Goal: Communication & Community: Answer question/provide support

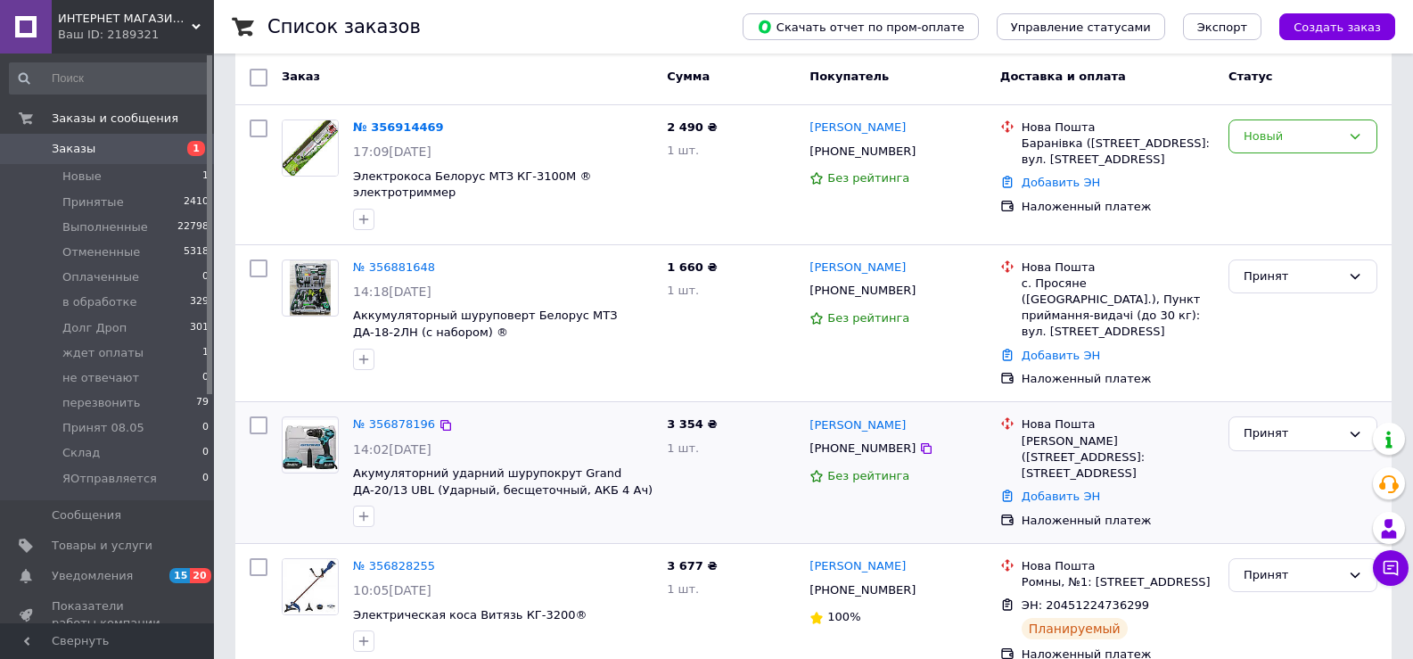
scroll to position [267, 0]
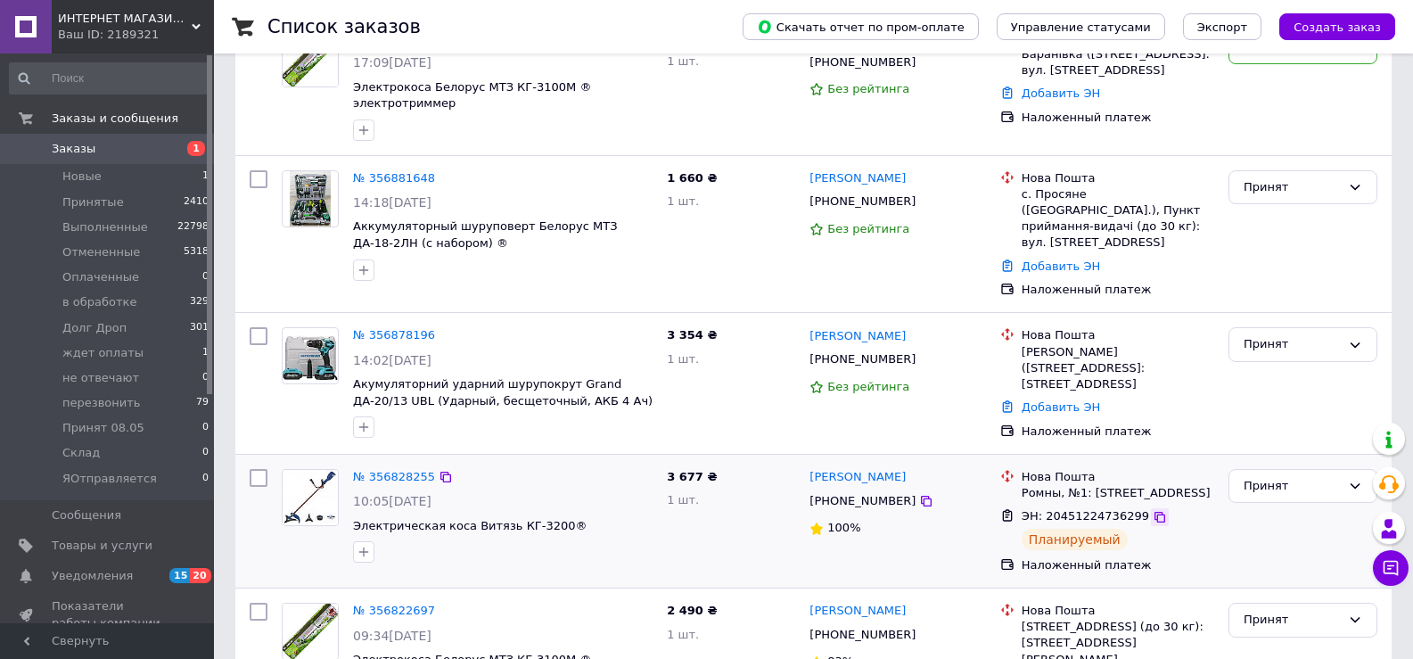
click at [1153, 510] on icon at bounding box center [1160, 517] width 14 height 14
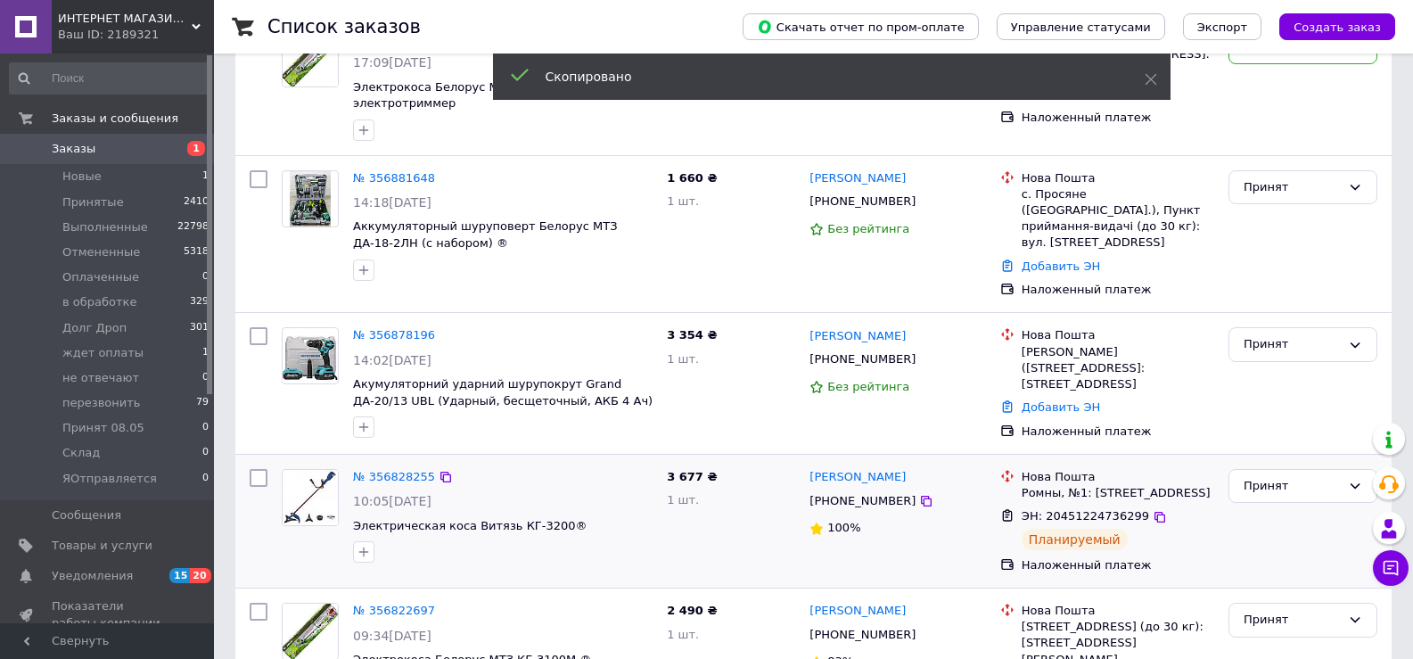
click at [844, 494] on span "[PHONE_NUMBER]" at bounding box center [862, 500] width 106 height 13
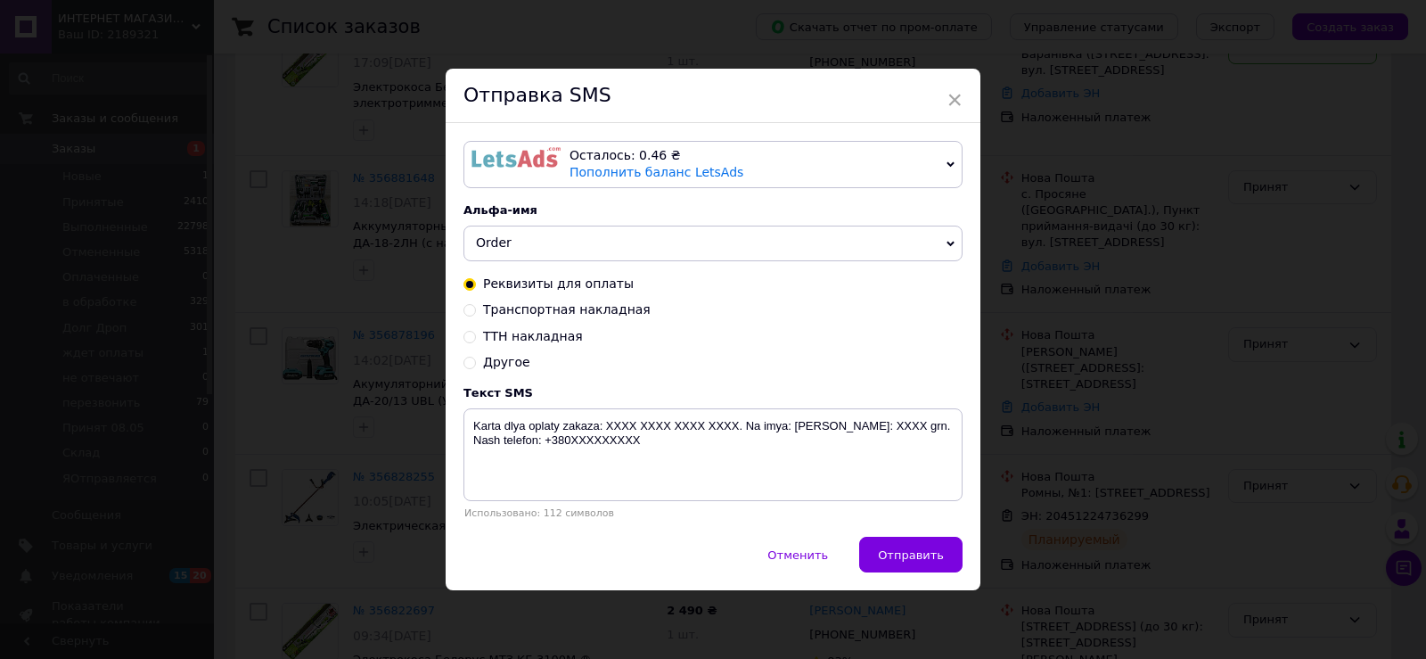
click at [475, 152] on img at bounding box center [516, 157] width 89 height 21
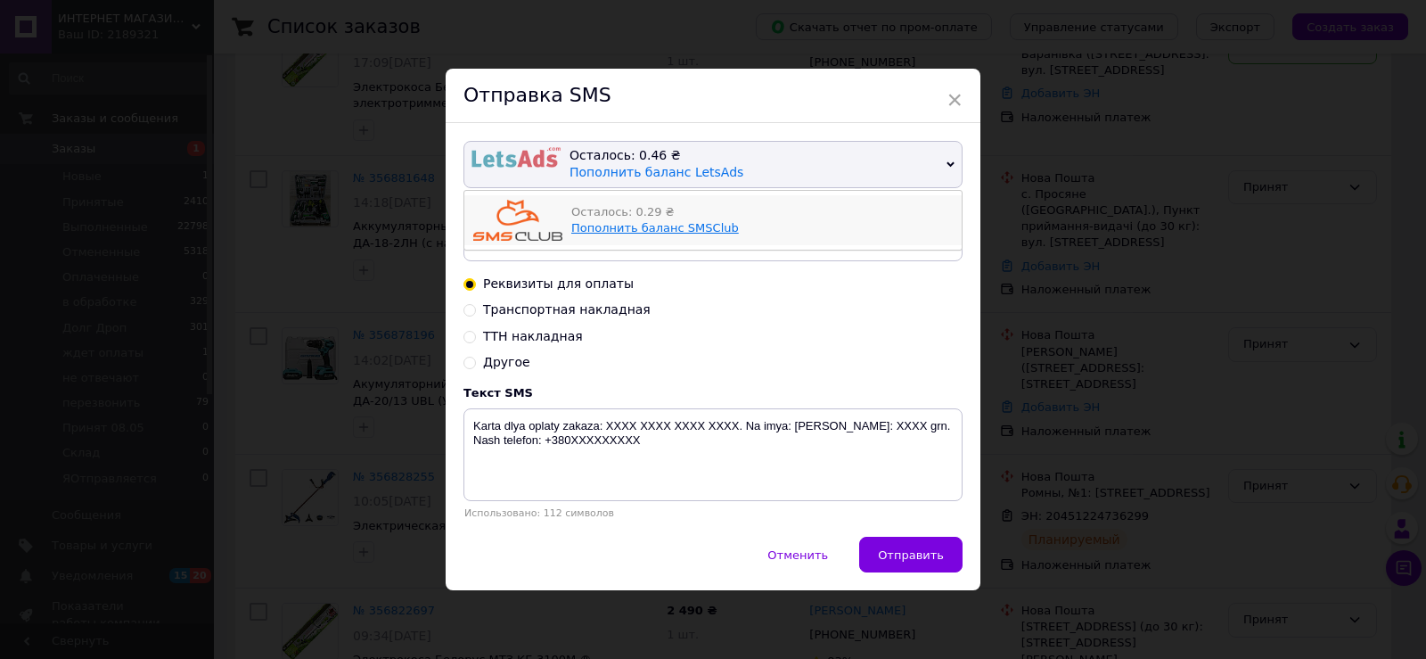
click at [649, 230] on link "Пополнить баланс SMSClub" at bounding box center [655, 227] width 168 height 13
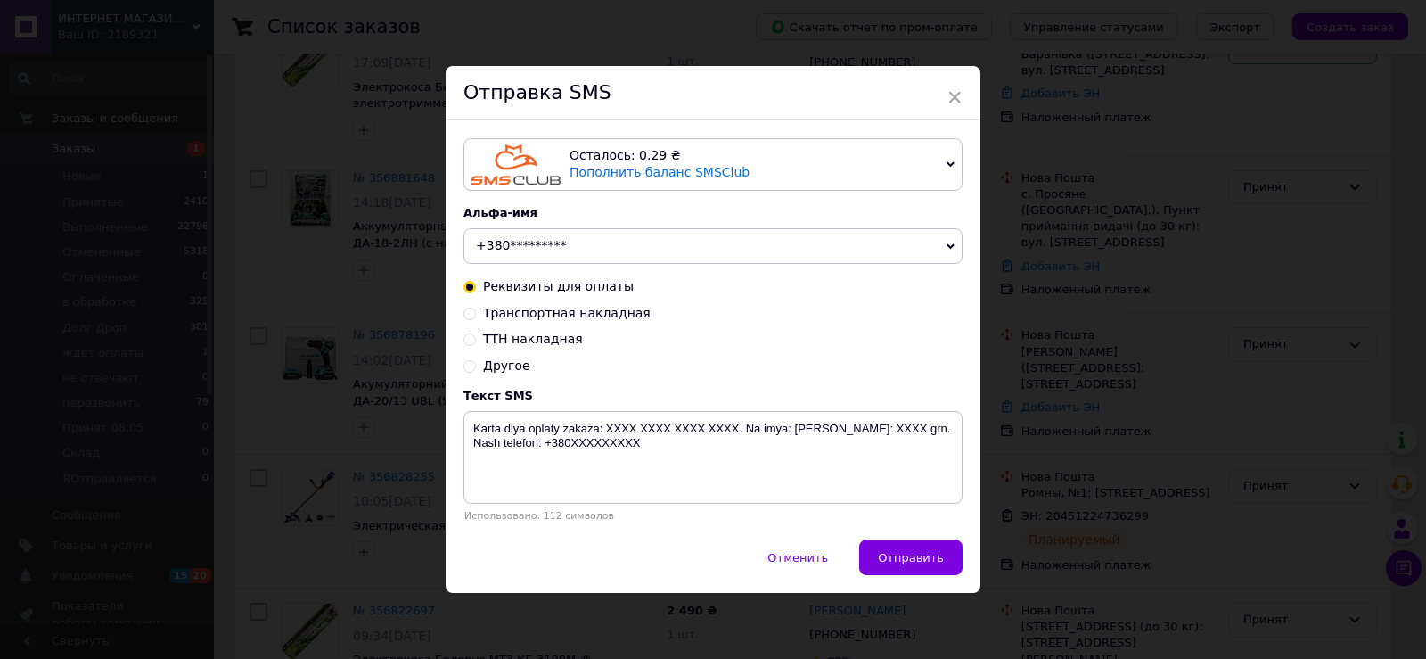
click at [464, 310] on input "Транспортная накладная" at bounding box center [470, 312] width 12 height 12
radio input "true"
radio input "false"
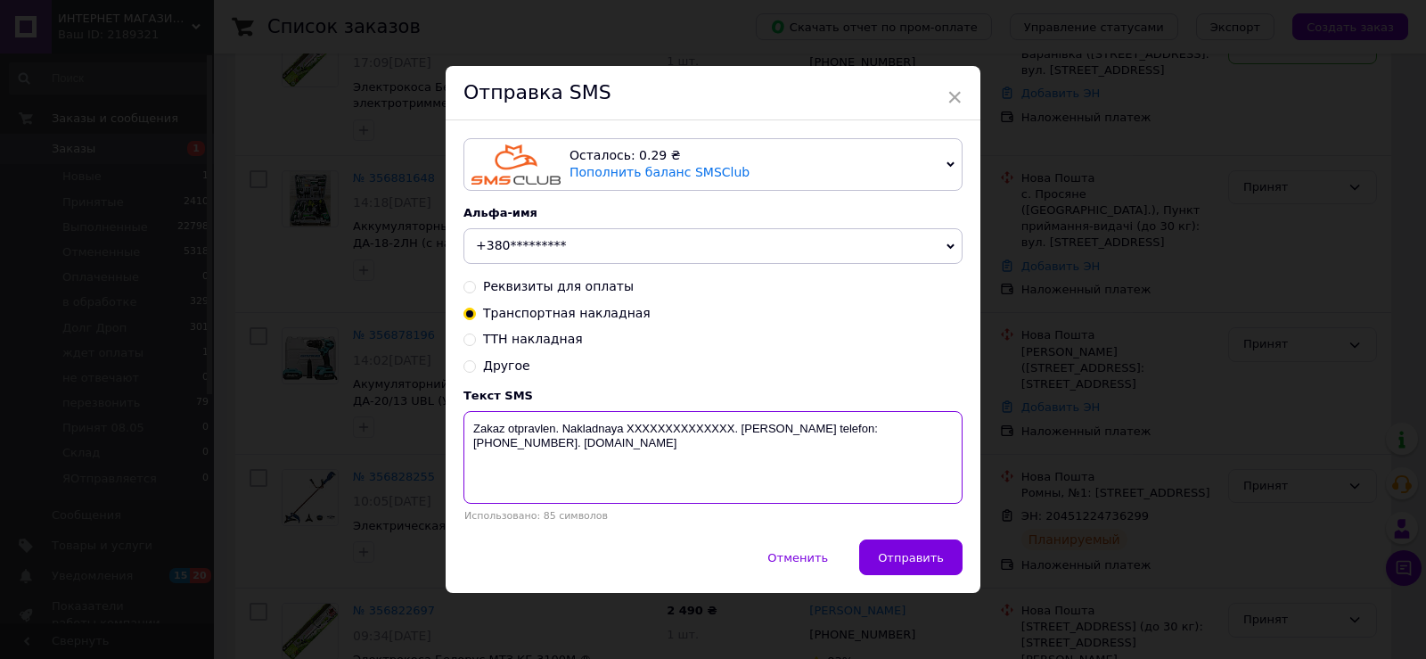
click at [674, 432] on textarea "Zakaz otpravlen. Nakladnaya XXXXXXXXXXXXXX. [PERSON_NAME] telefon:[PHONE_NUMBER…" at bounding box center [713, 457] width 499 height 93
paste textarea "20451224736299"
type textarea "Zakaz otpravlen. Nakladnaya [PHONE_NUMBER]. [PERSON_NAME] telefon:[PHONE_NUMBER…"
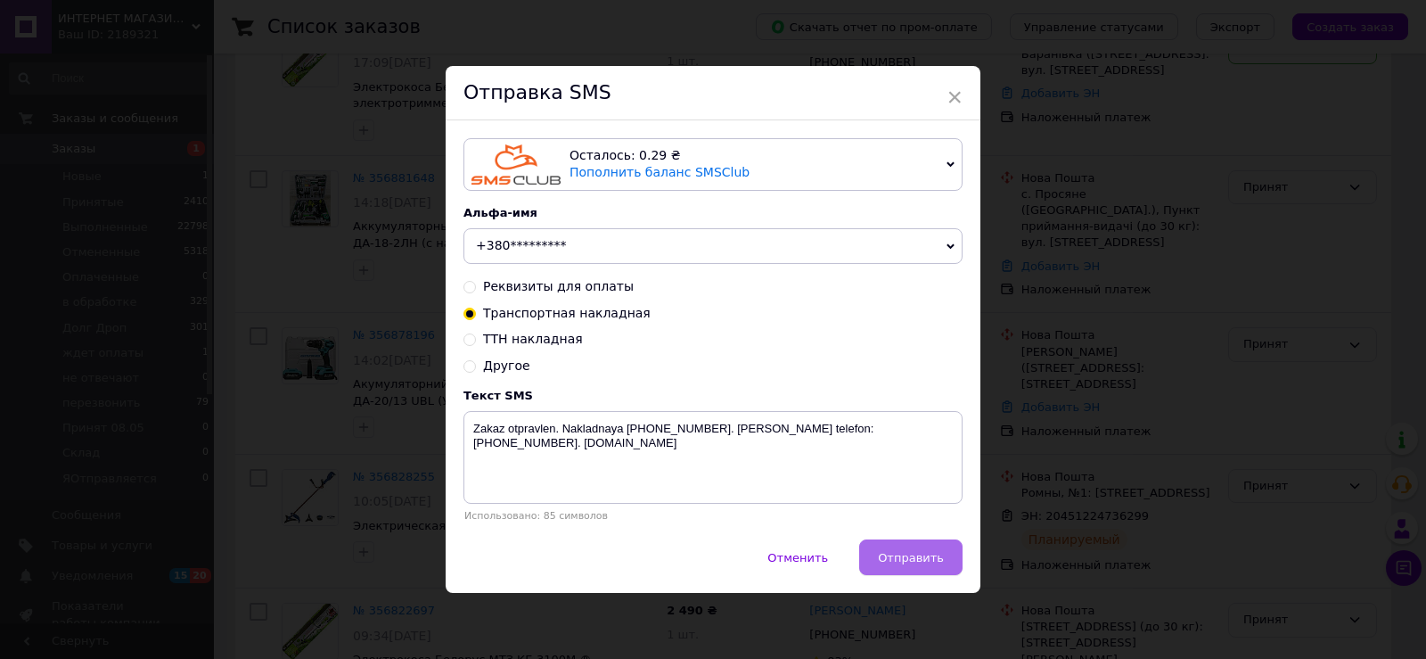
click at [942, 560] on button "Отправить" at bounding box center [910, 557] width 103 height 36
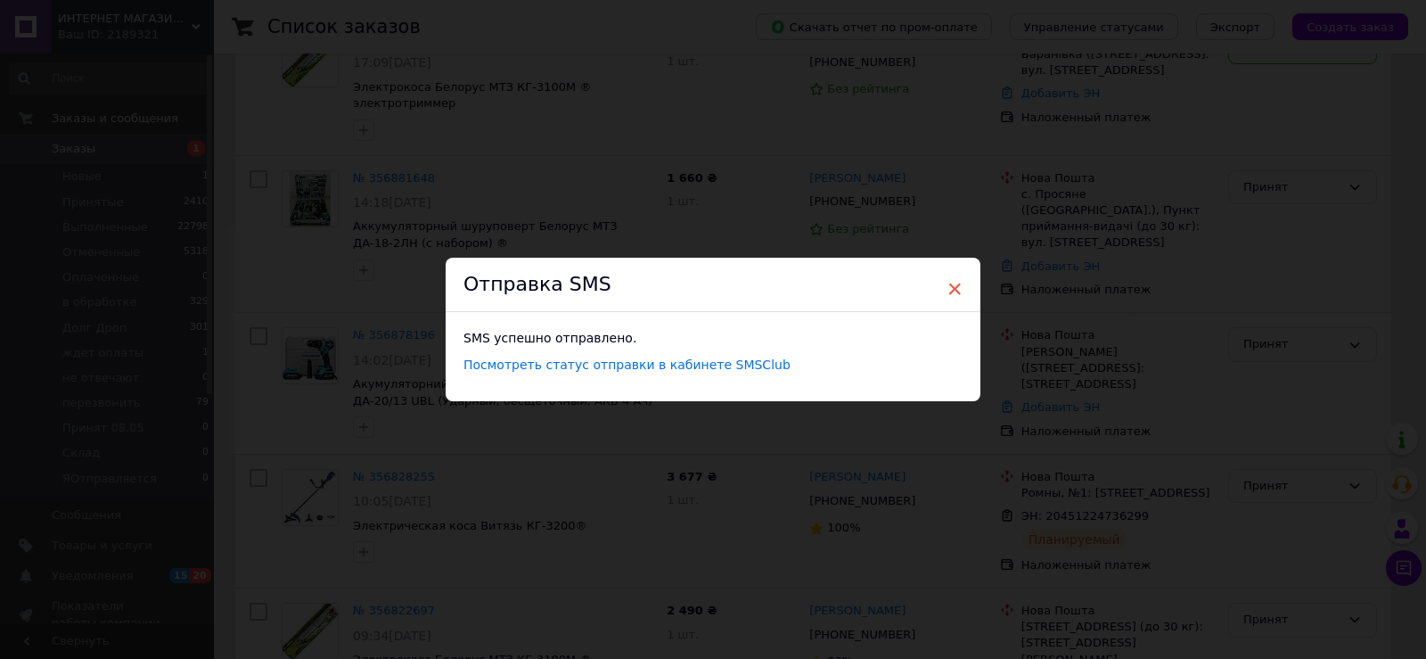
click at [949, 283] on span "×" at bounding box center [955, 289] width 16 height 30
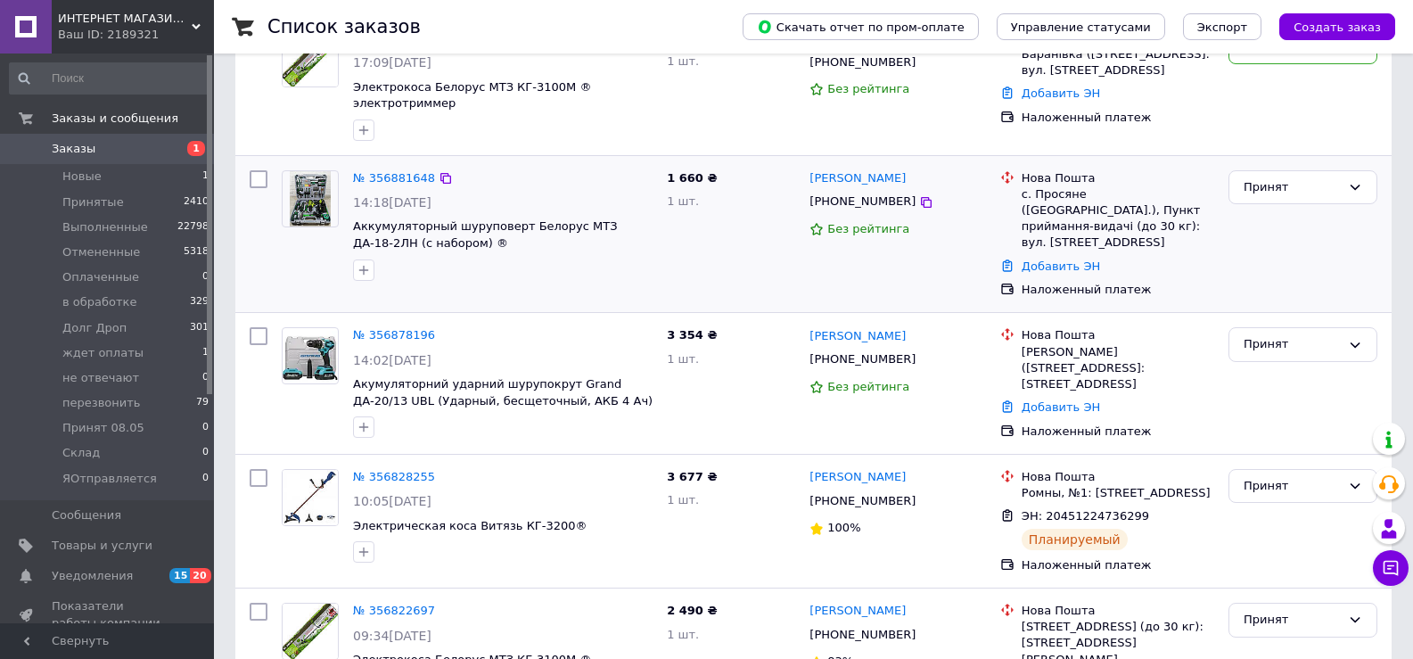
scroll to position [446, 0]
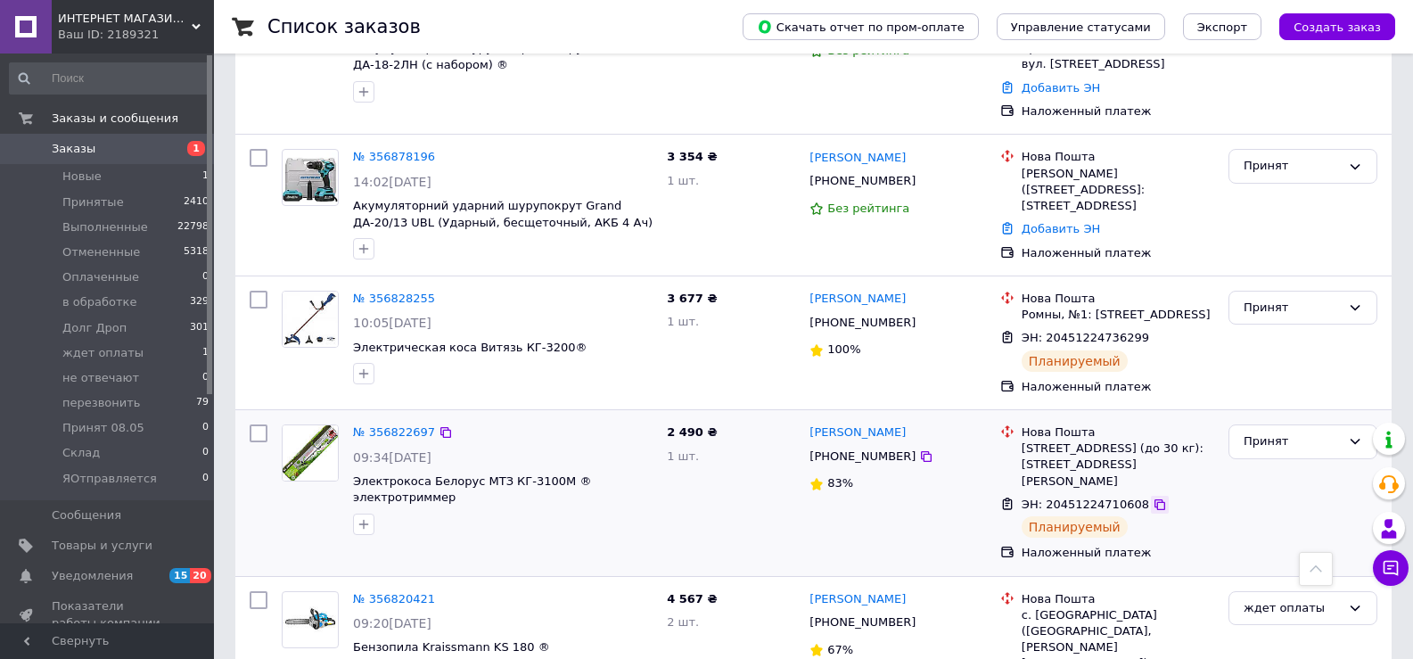
click at [1153, 497] on icon at bounding box center [1160, 504] width 14 height 14
click at [863, 449] on span "[PHONE_NUMBER]" at bounding box center [862, 455] width 106 height 13
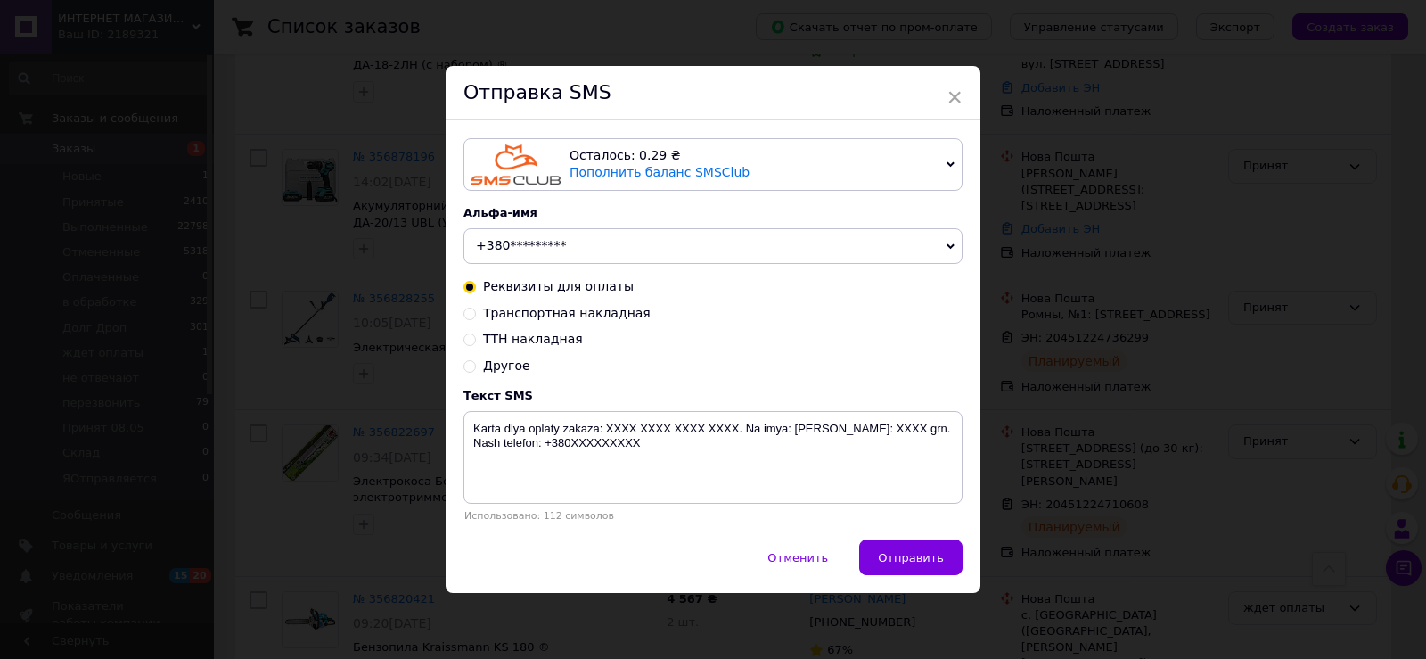
click at [466, 316] on input "Транспортная накладная" at bounding box center [470, 312] width 12 height 12
radio input "true"
radio input "false"
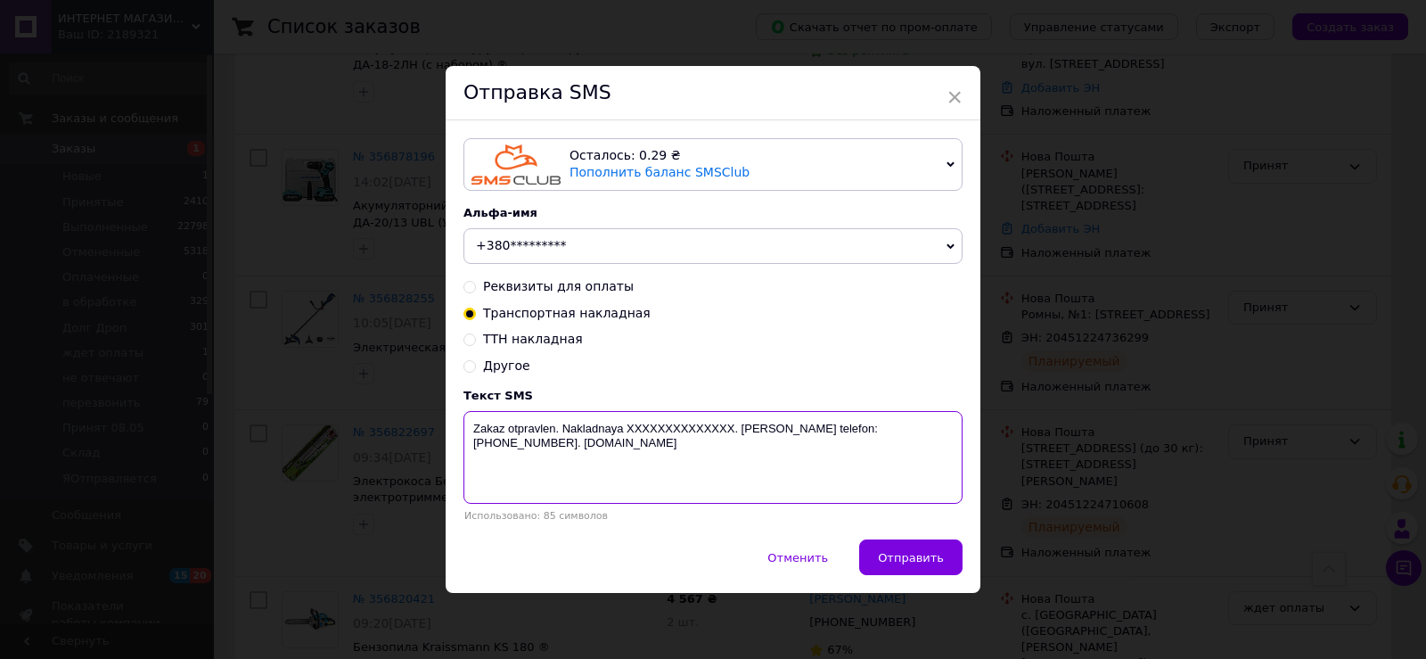
click at [675, 426] on textarea "Zakaz otpravlen. Nakladnaya XXXXXXXXXXXXXX. [PERSON_NAME] telefon:[PHONE_NUMBER…" at bounding box center [713, 457] width 499 height 93
click at [674, 427] on textarea "Zakaz otpravlen. Nakladnaya XXXXXXXXXXXXXX. [PERSON_NAME] telefon:[PHONE_NUMBER…" at bounding box center [713, 457] width 499 height 93
paste textarea "20451224710608"
type textarea "Zakaz otpravlen. Nakladnaya [PHONE_NUMBER]. [PERSON_NAME] telefon:[PHONE_NUMBER…"
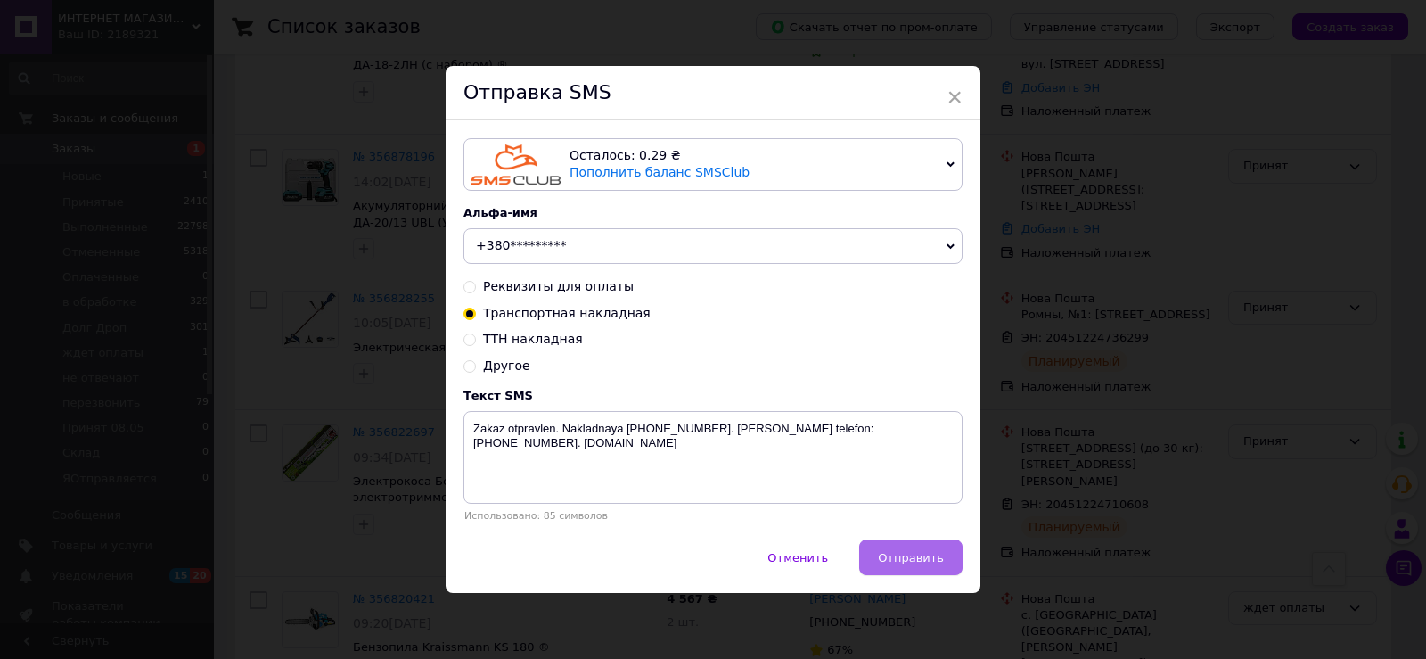
click at [894, 557] on span "Отправить" at bounding box center [911, 557] width 66 height 13
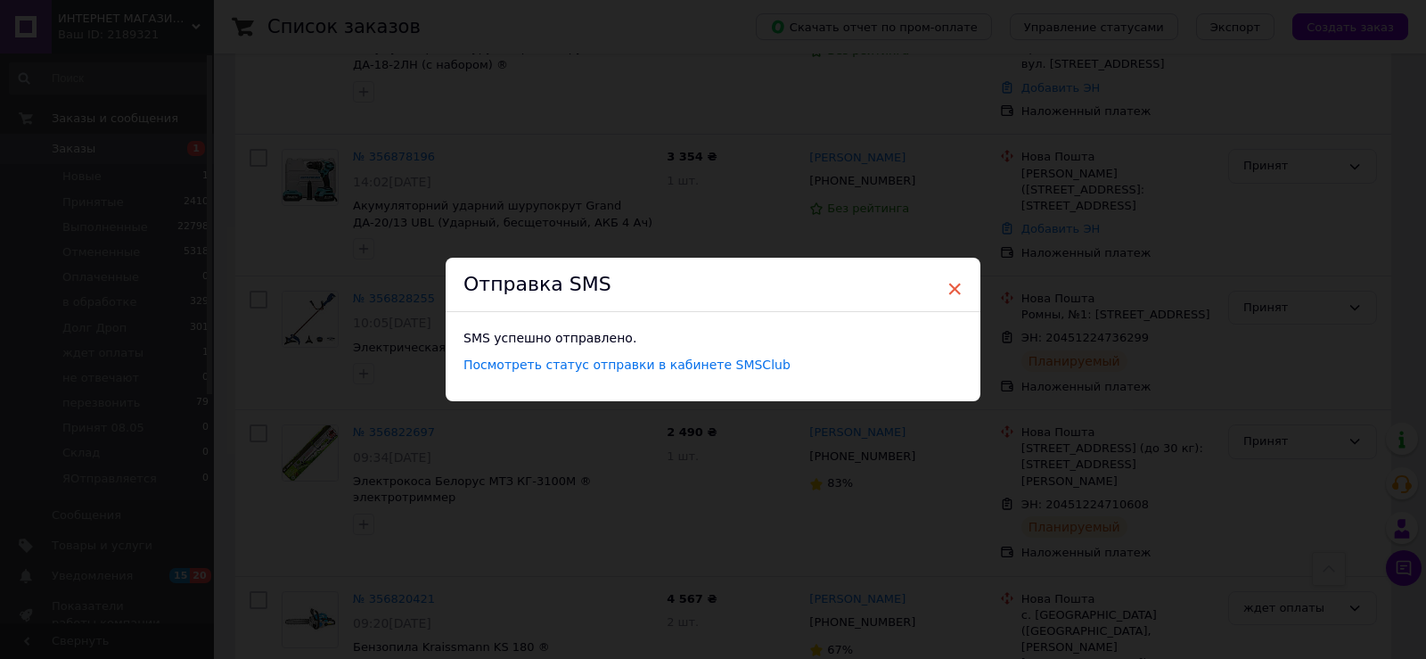
click at [947, 283] on span "×" at bounding box center [955, 289] width 16 height 30
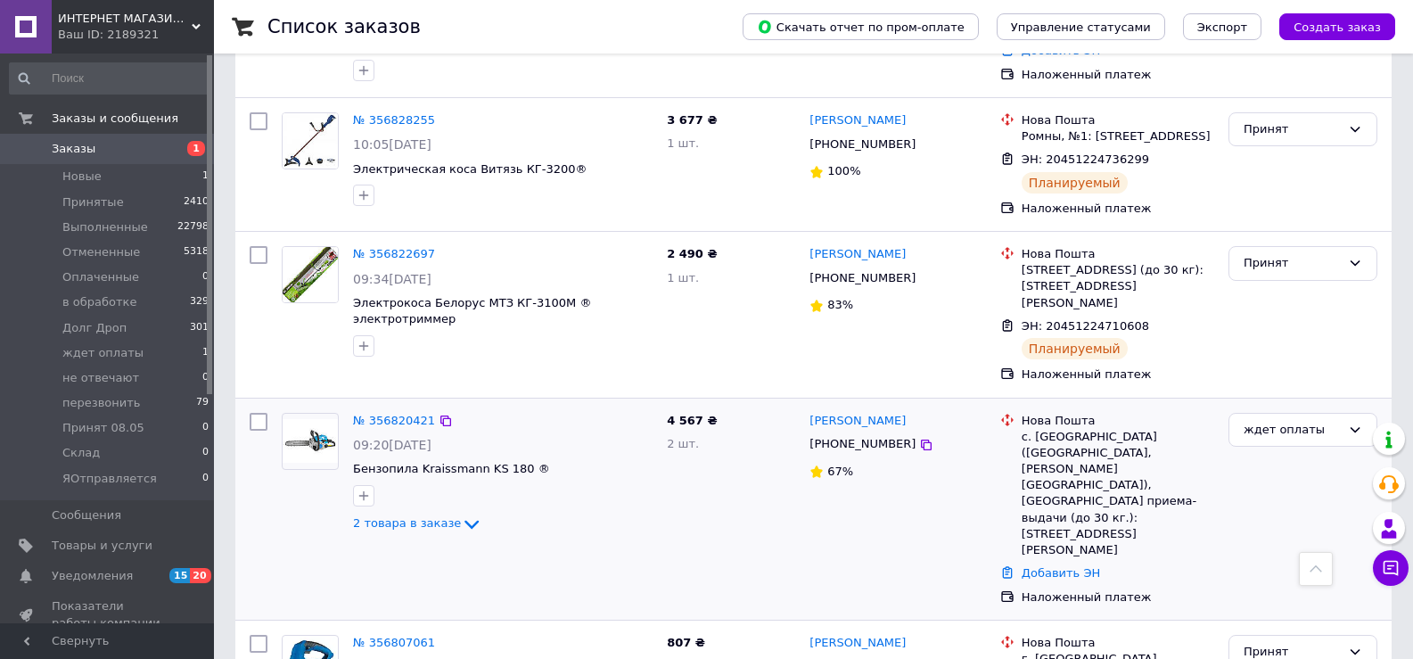
scroll to position [802, 0]
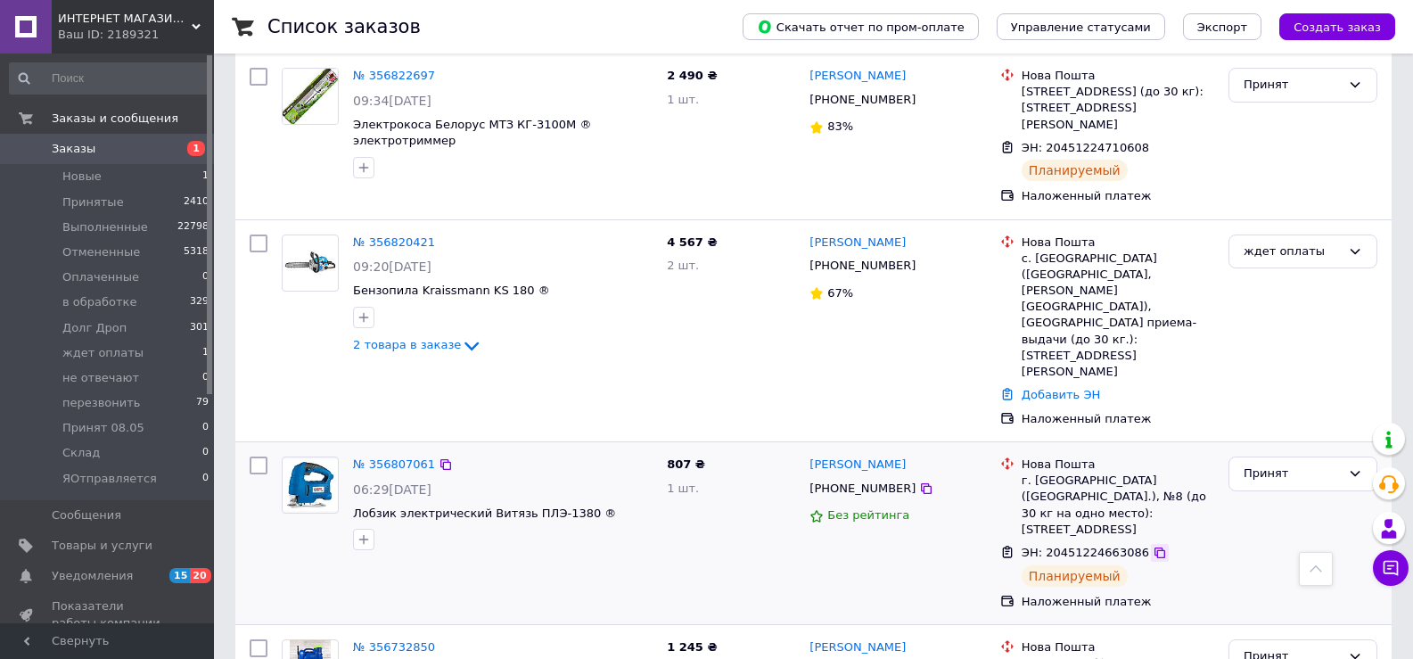
click at [1153, 546] on icon at bounding box center [1160, 553] width 14 height 14
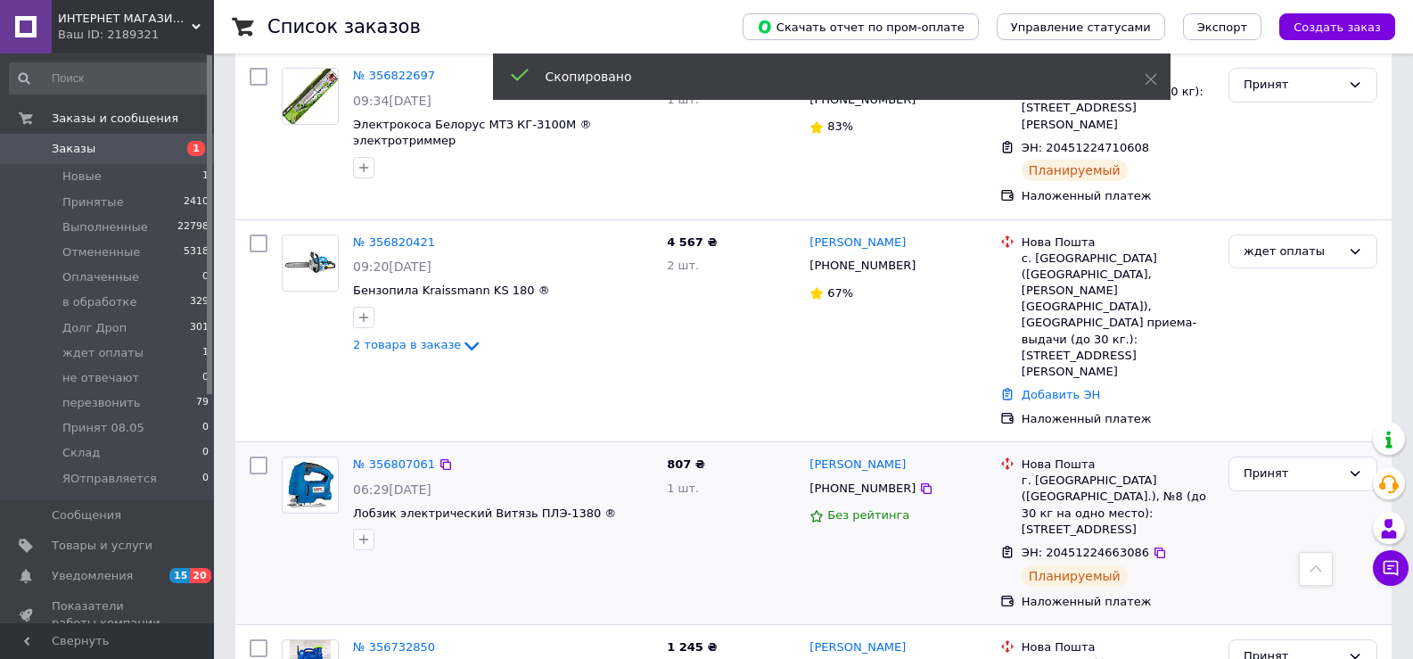
click at [867, 481] on span "[PHONE_NUMBER]" at bounding box center [862, 487] width 106 height 13
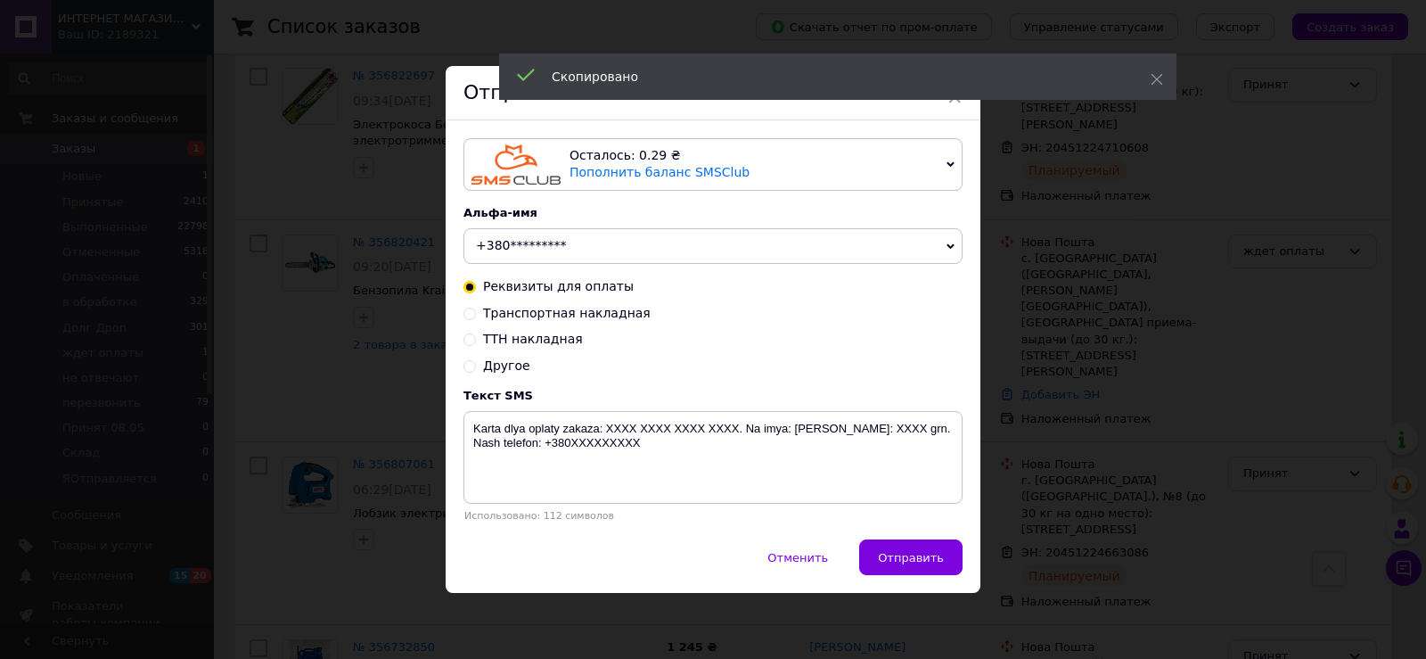
click at [469, 314] on input "Транспортная накладная" at bounding box center [470, 312] width 12 height 12
radio input "true"
radio input "false"
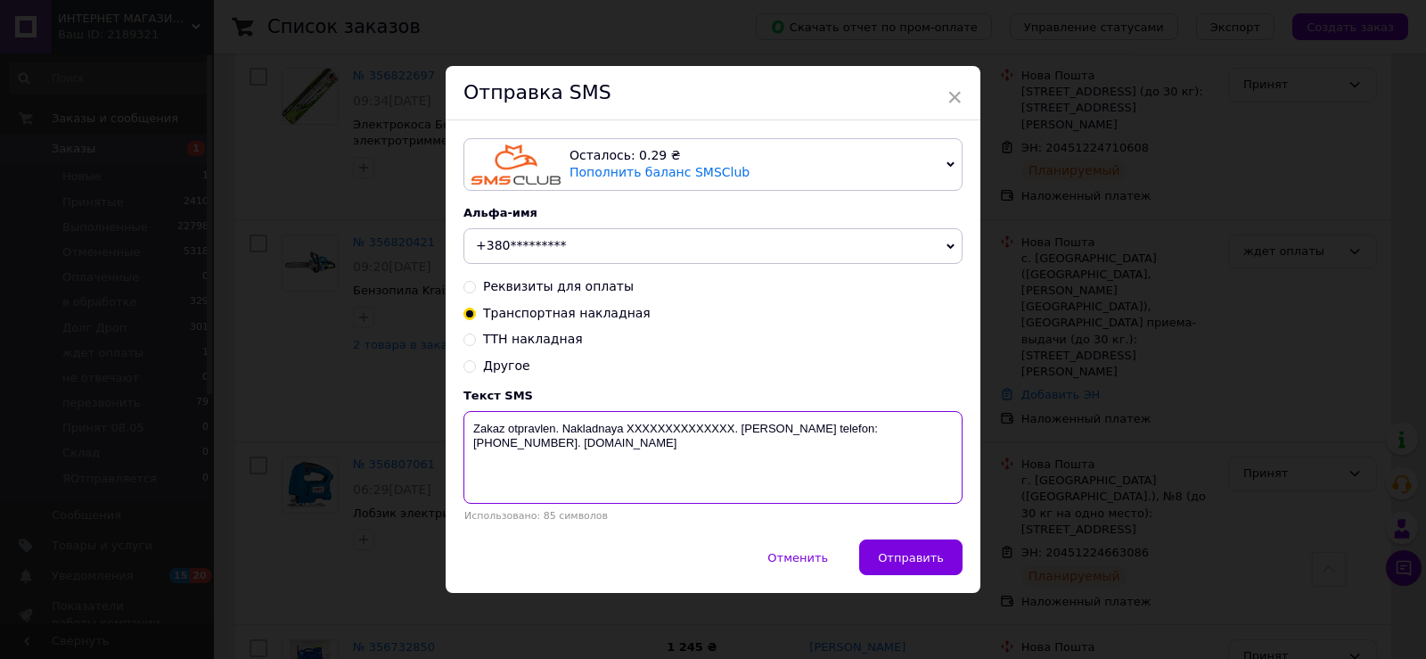
click at [662, 428] on textarea "Zakaz otpravlen. Nakladnaya XXXXXXXXXXXXXX. [PERSON_NAME] telefon:[PHONE_NUMBER…" at bounding box center [713, 457] width 499 height 93
paste textarea "20451224663086"
type textarea "Zakaz otpravlen. Nakladnaya [PHONE_NUMBER]. [PERSON_NAME] telefon:[PHONE_NUMBER…"
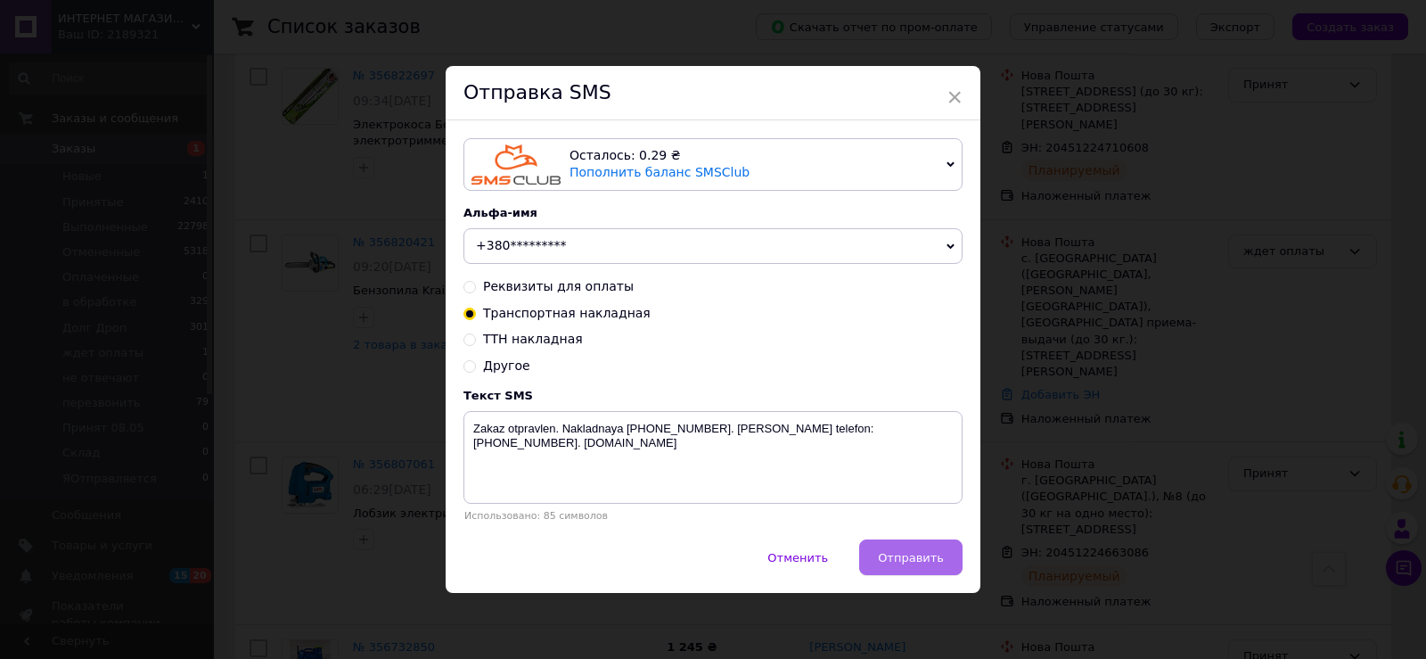
click at [922, 553] on span "Отправить" at bounding box center [911, 557] width 66 height 13
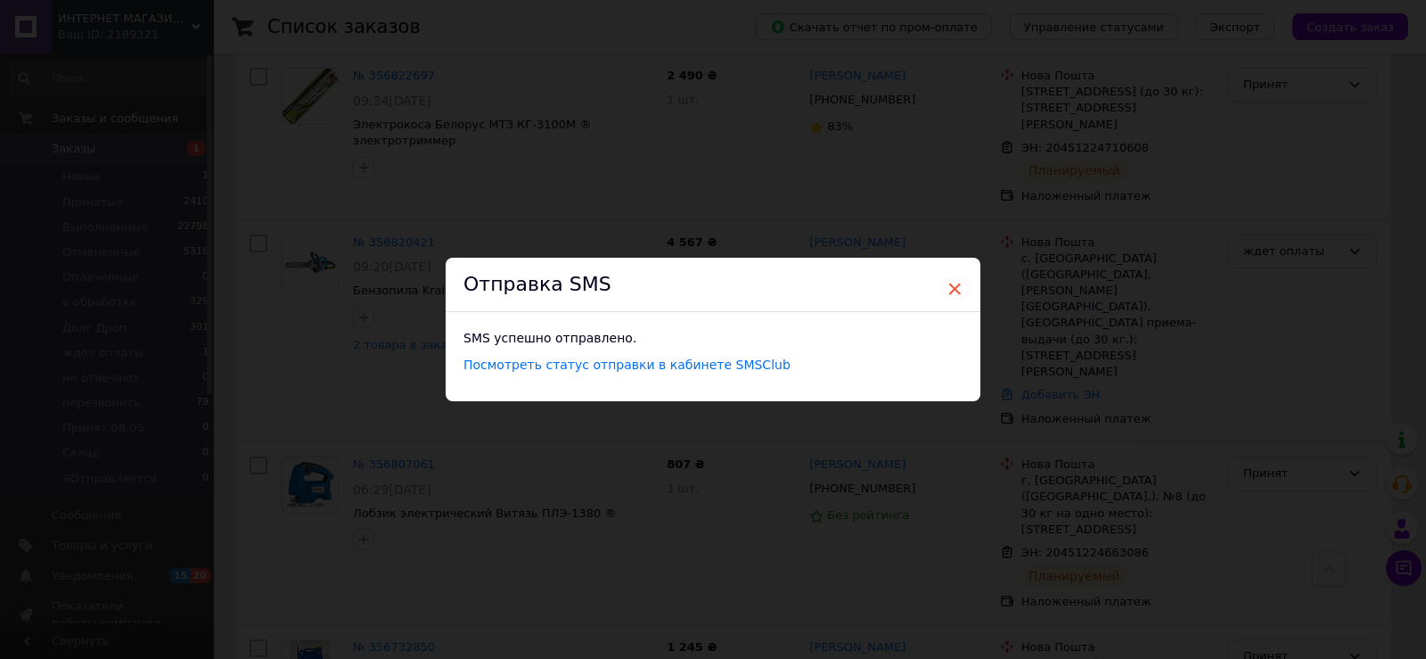
click at [947, 285] on span "×" at bounding box center [955, 289] width 16 height 30
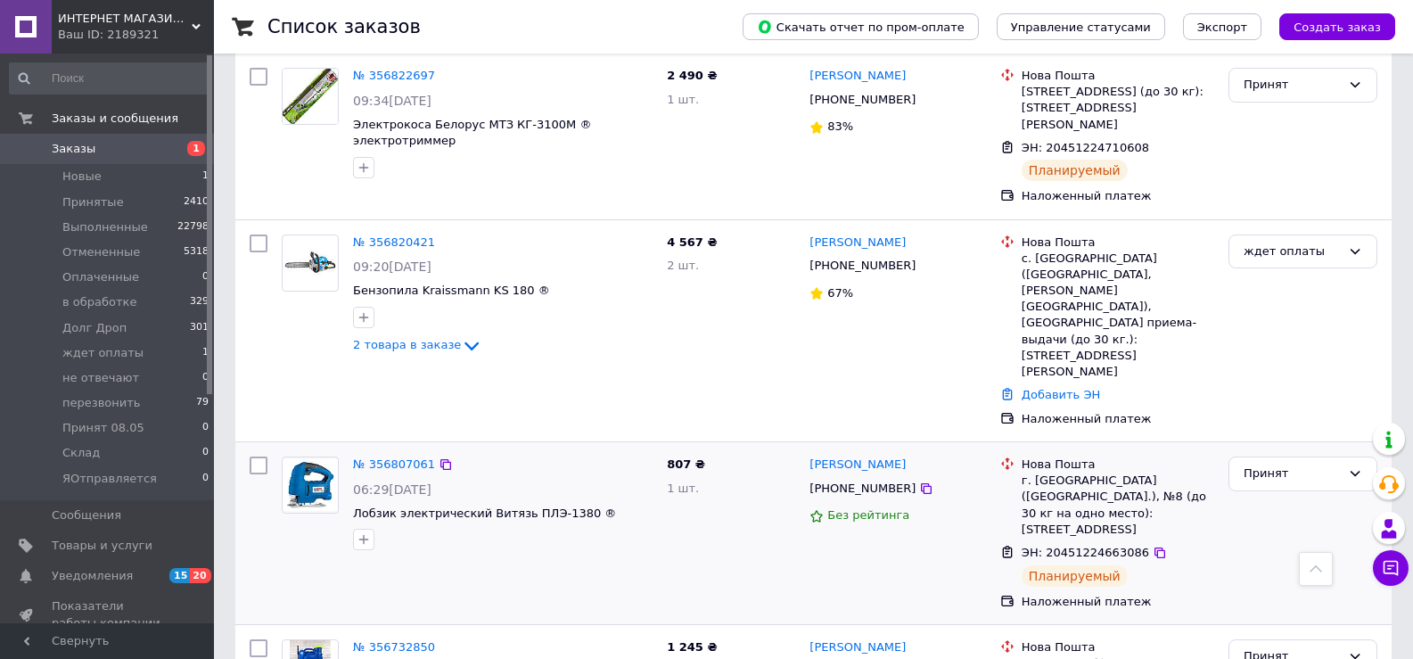
scroll to position [981, 0]
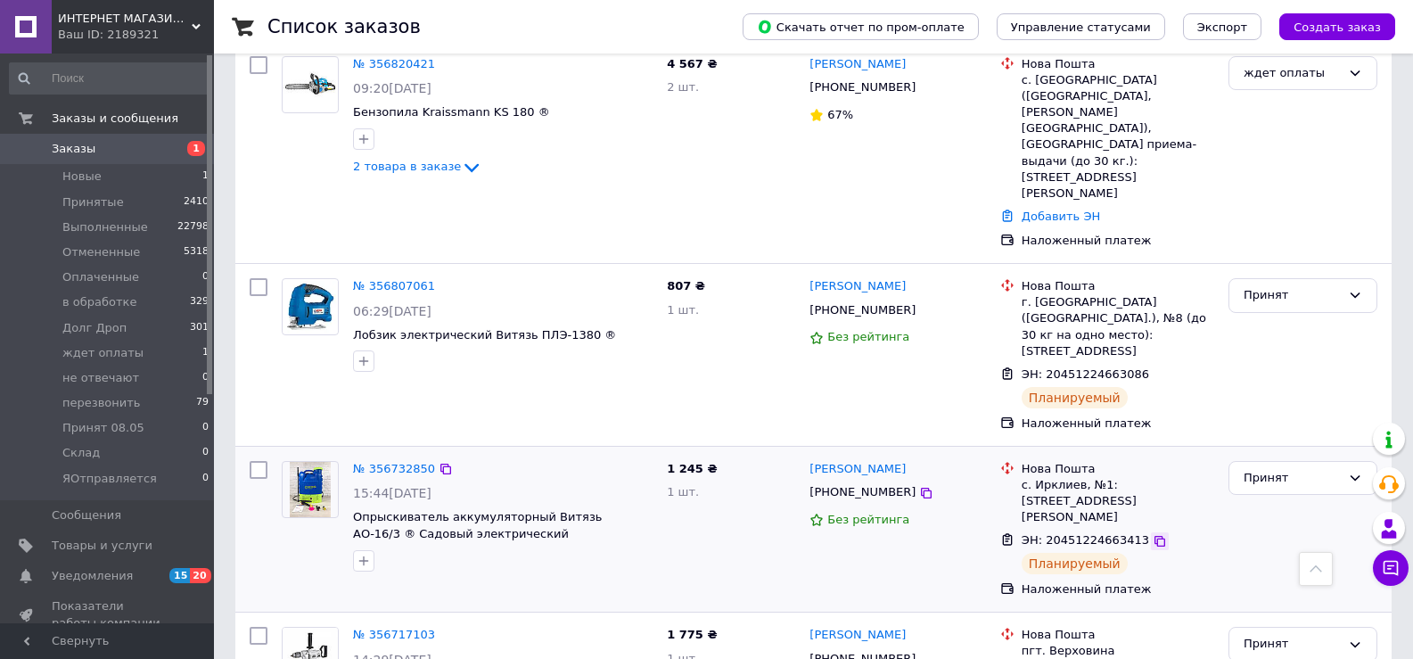
click at [1153, 534] on icon at bounding box center [1160, 541] width 14 height 14
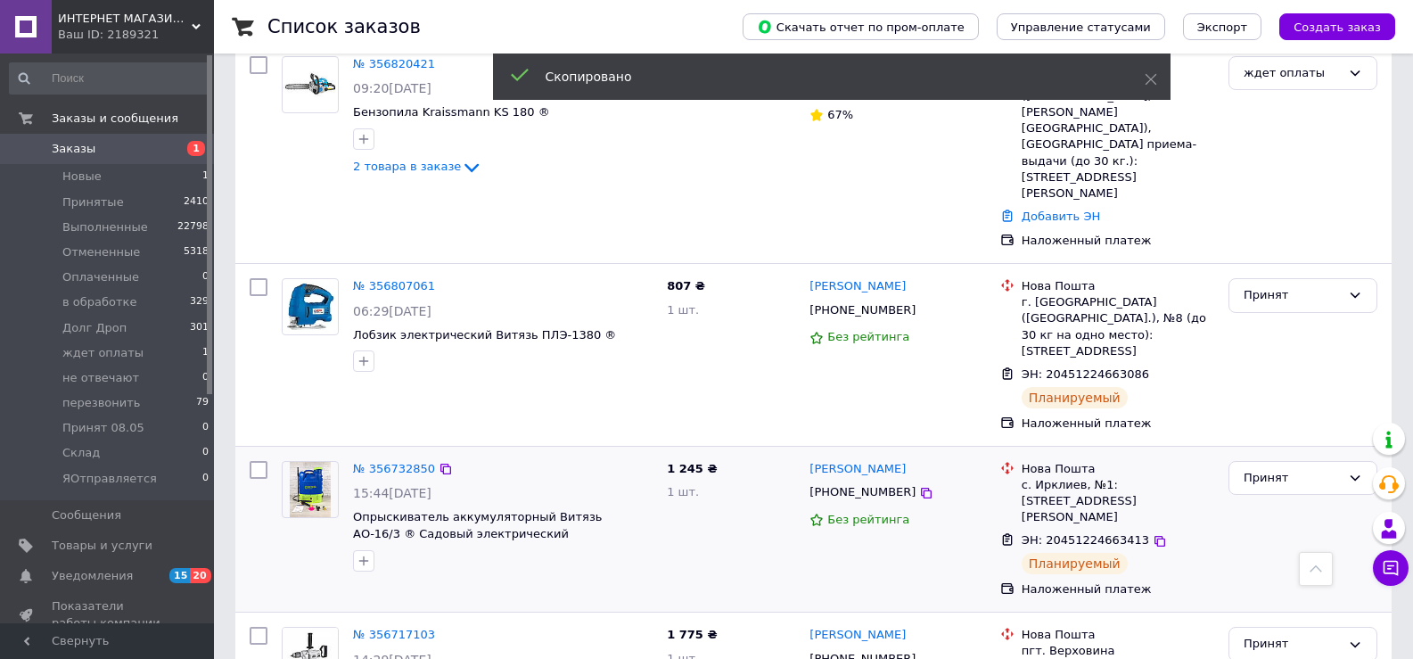
click at [860, 485] on span "[PHONE_NUMBER]" at bounding box center [862, 491] width 106 height 13
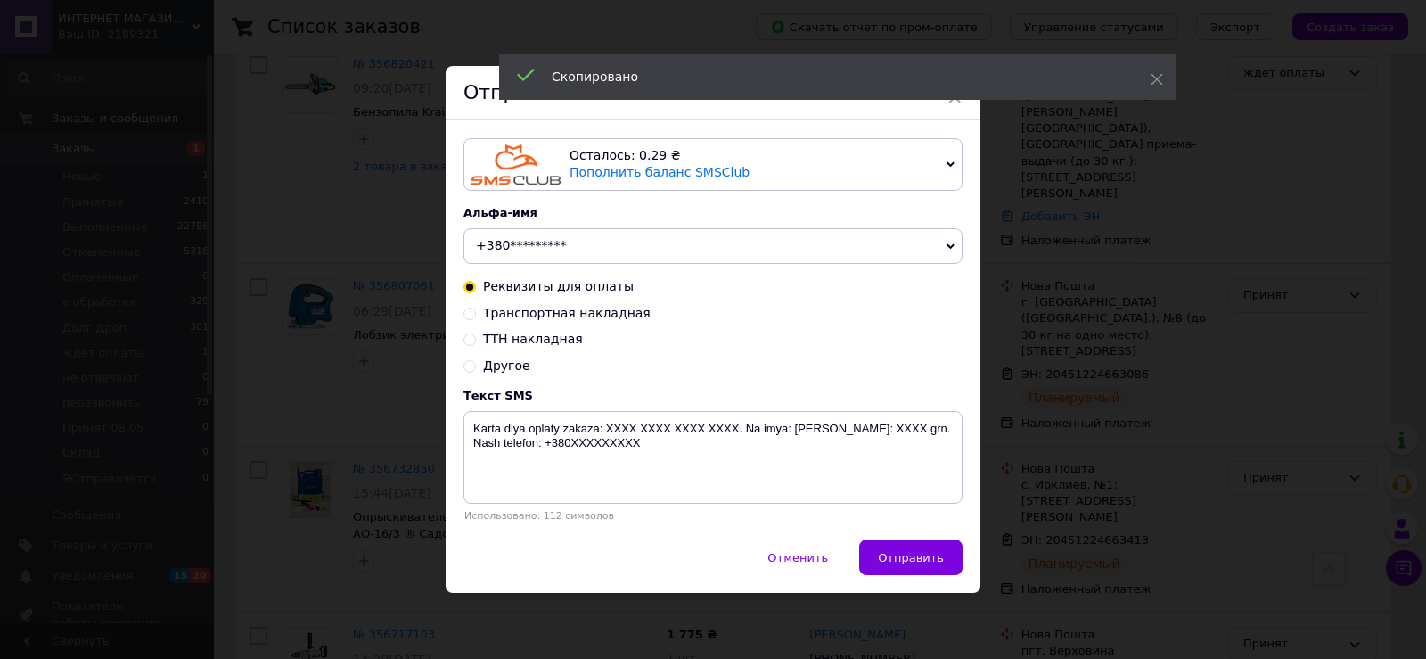
click at [465, 307] on input "Транспортная накладная" at bounding box center [470, 312] width 12 height 12
radio input "true"
radio input "false"
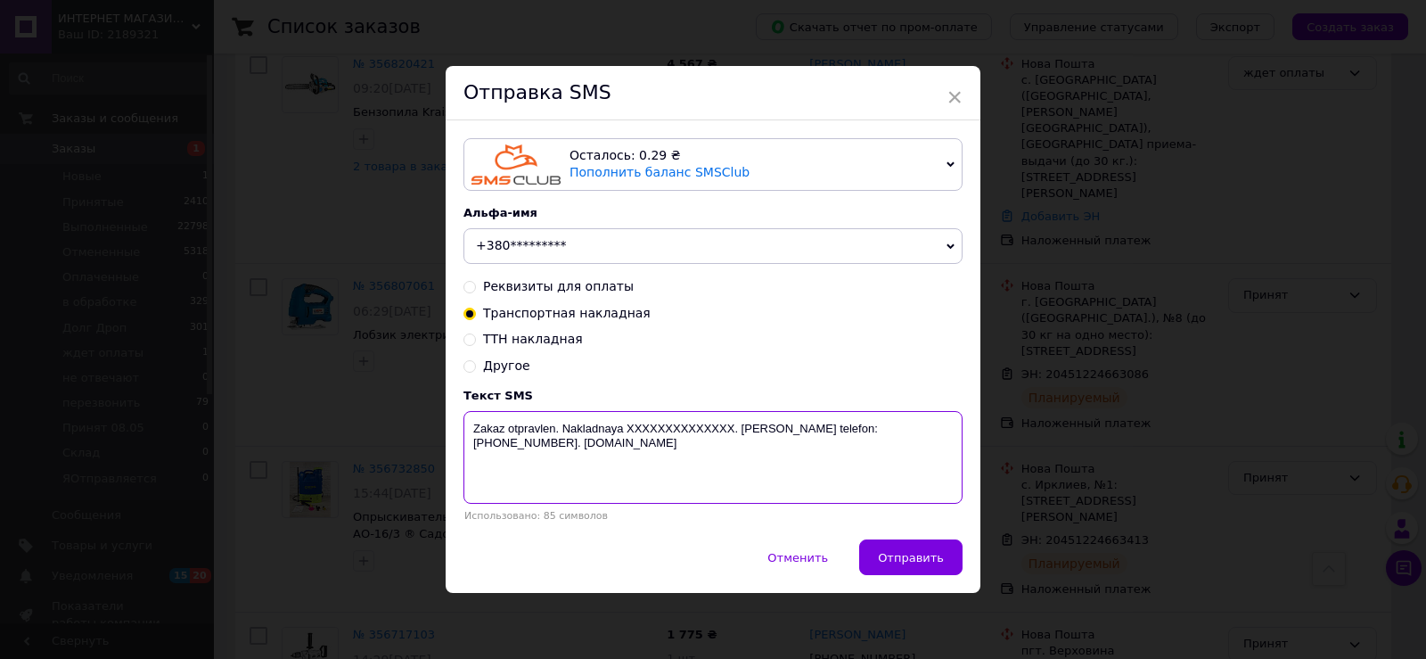
click at [645, 436] on textarea "Zakaz otpravlen. Nakladnaya XXXXXXXXXXXXXX. [PERSON_NAME] telefon:[PHONE_NUMBER…" at bounding box center [713, 457] width 499 height 93
paste textarea "20451224663413"
type textarea "Zakaz otpravlen. Nakladnaya [PHONE_NUMBER]. [PERSON_NAME] telefon:[PHONE_NUMBER…"
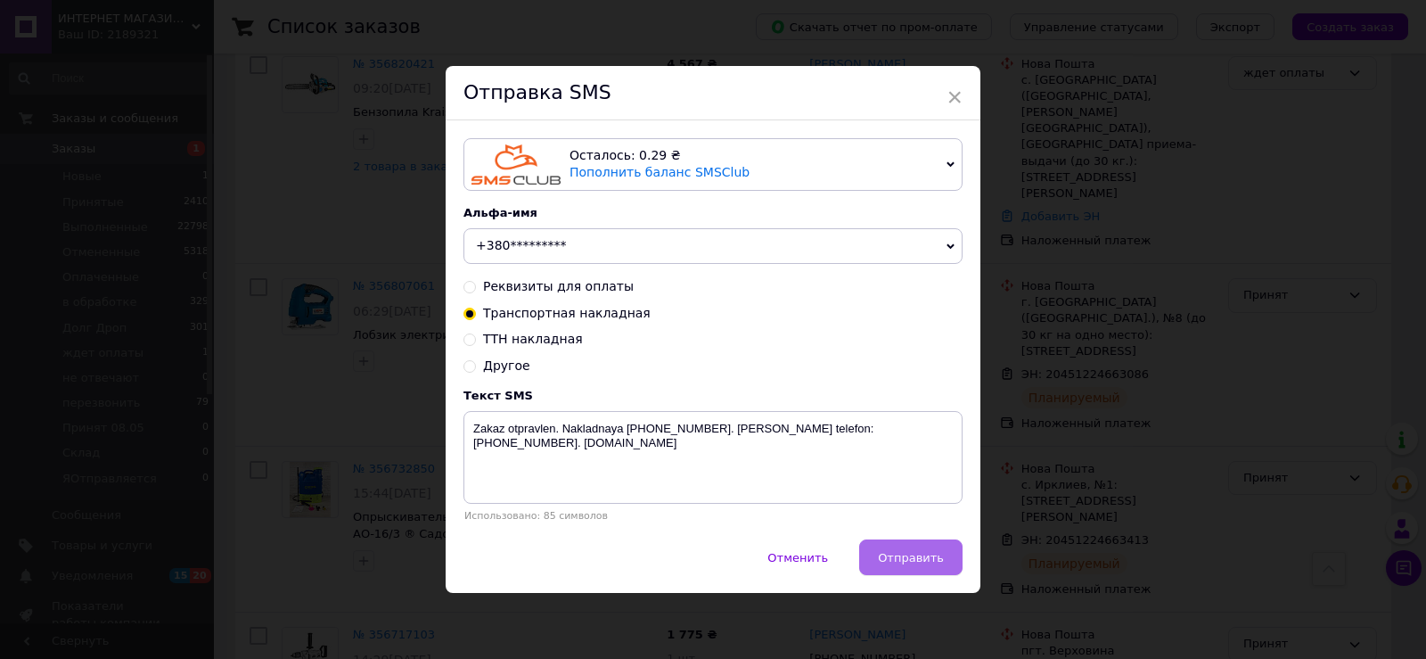
click at [913, 554] on span "Отправить" at bounding box center [911, 557] width 66 height 13
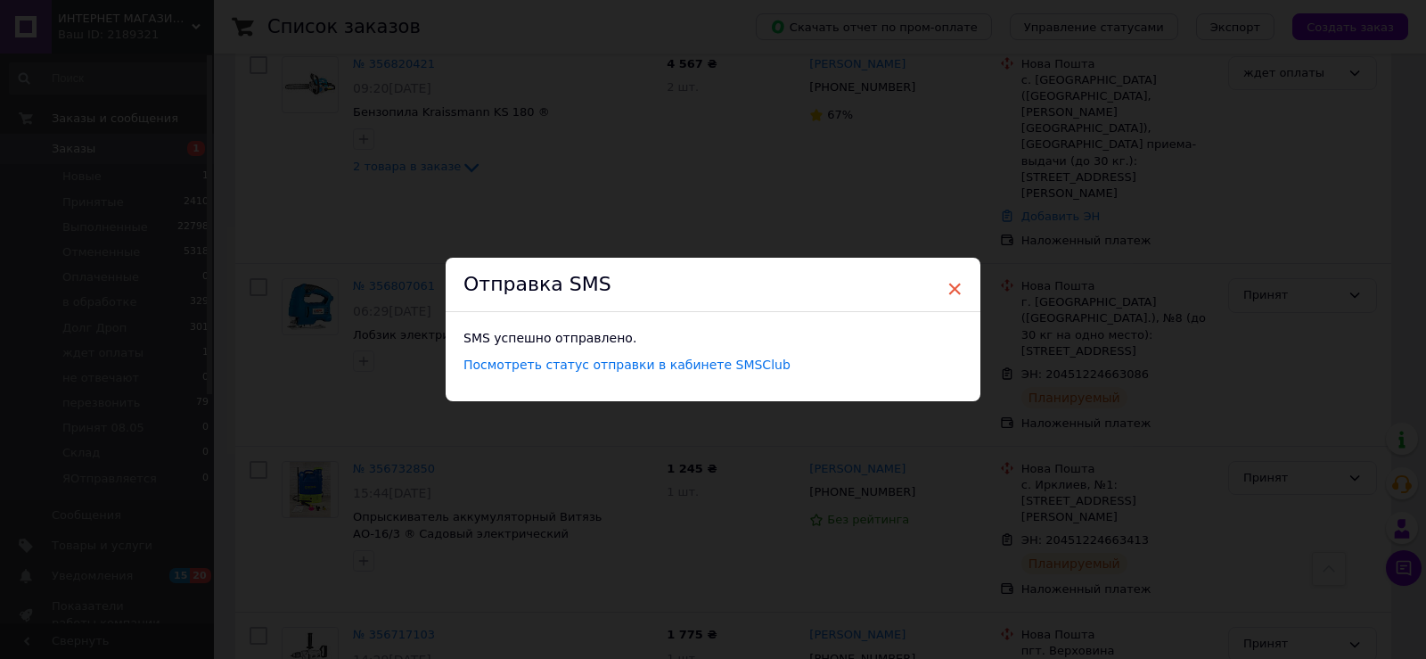
click at [951, 285] on span "×" at bounding box center [955, 289] width 16 height 30
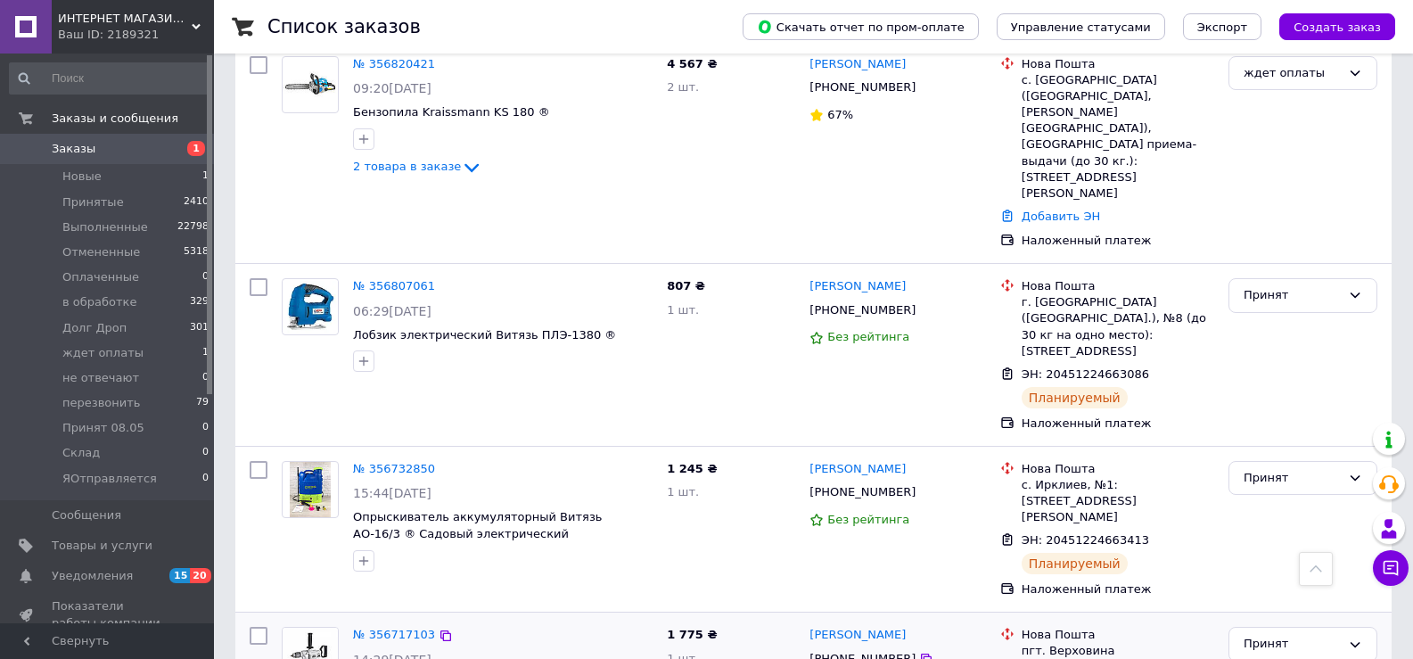
scroll to position [1159, 0]
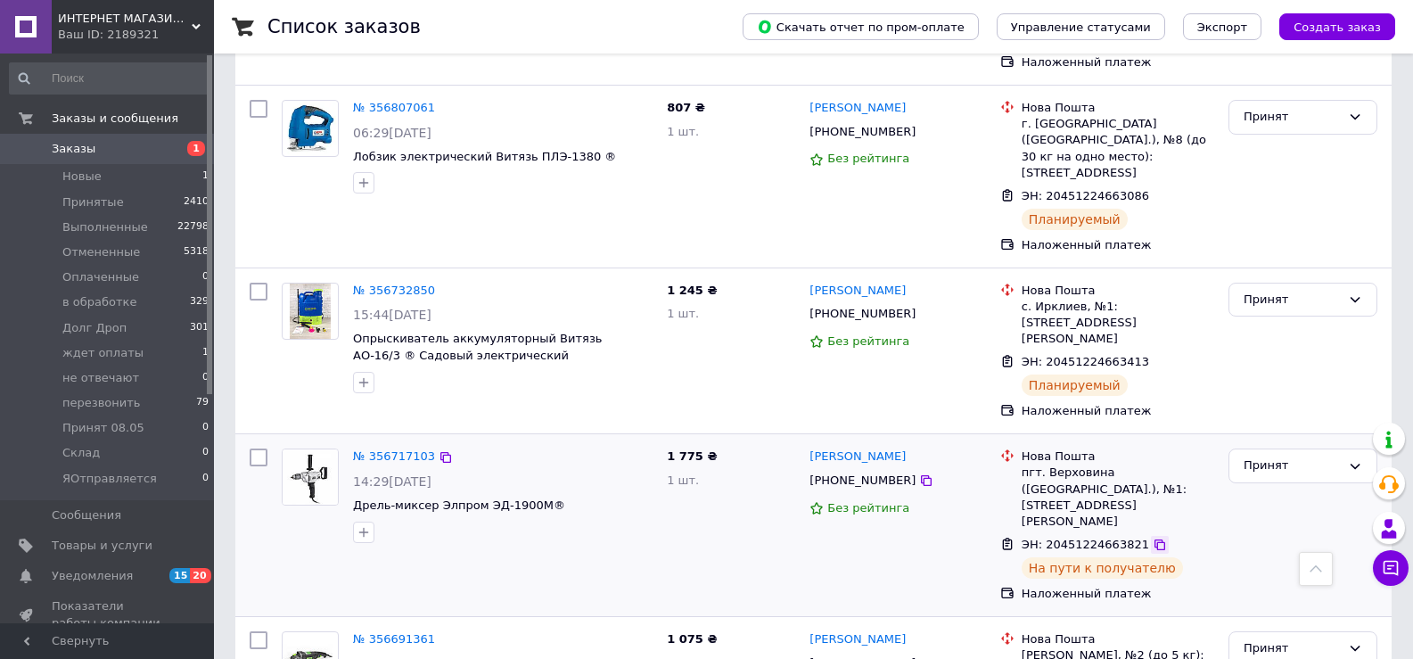
click at [1153, 538] on icon at bounding box center [1160, 545] width 14 height 14
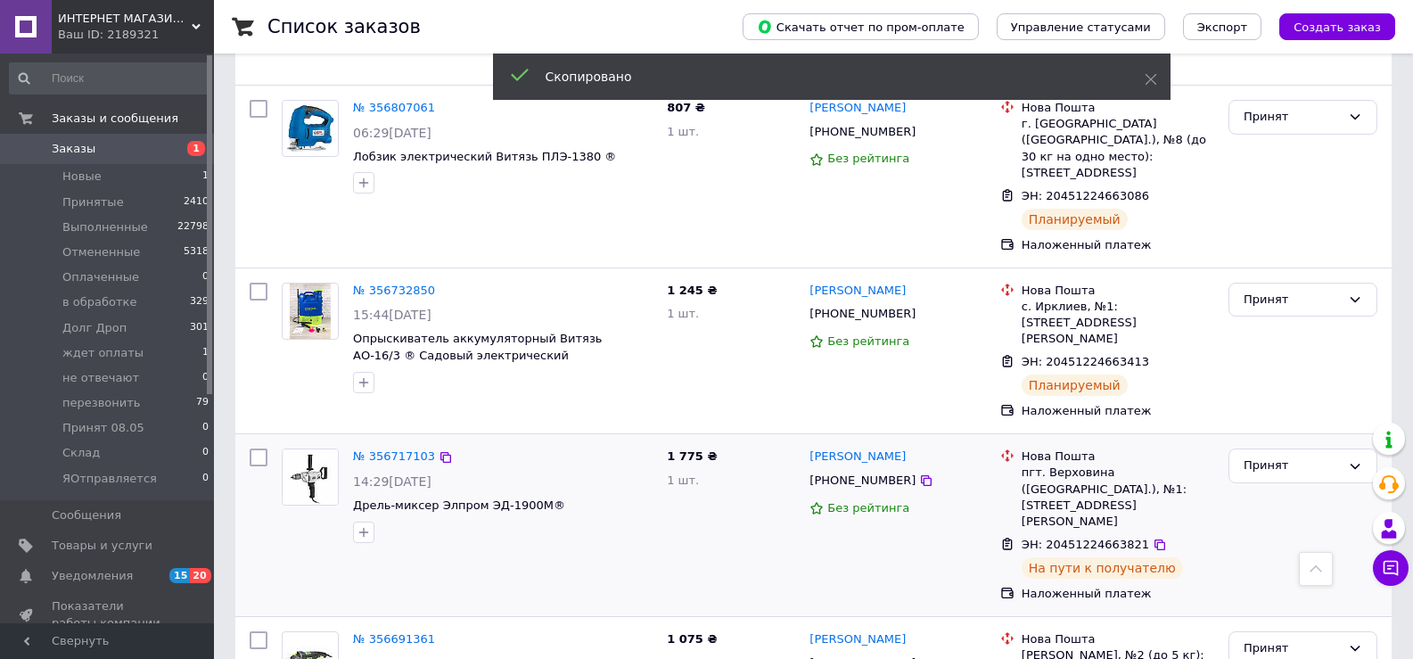
click at [860, 473] on span "[PHONE_NUMBER]" at bounding box center [862, 479] width 106 height 13
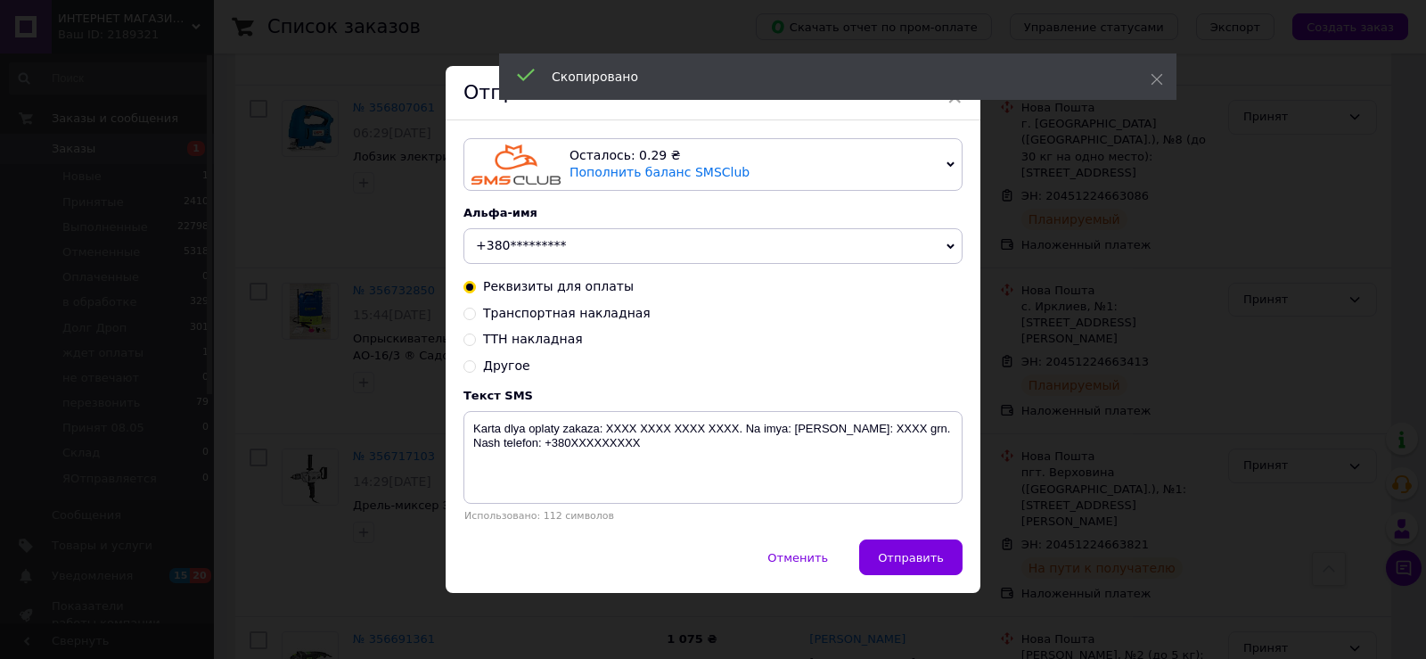
click at [464, 309] on input "Транспортная накладная" at bounding box center [470, 312] width 12 height 12
radio input "true"
radio input "false"
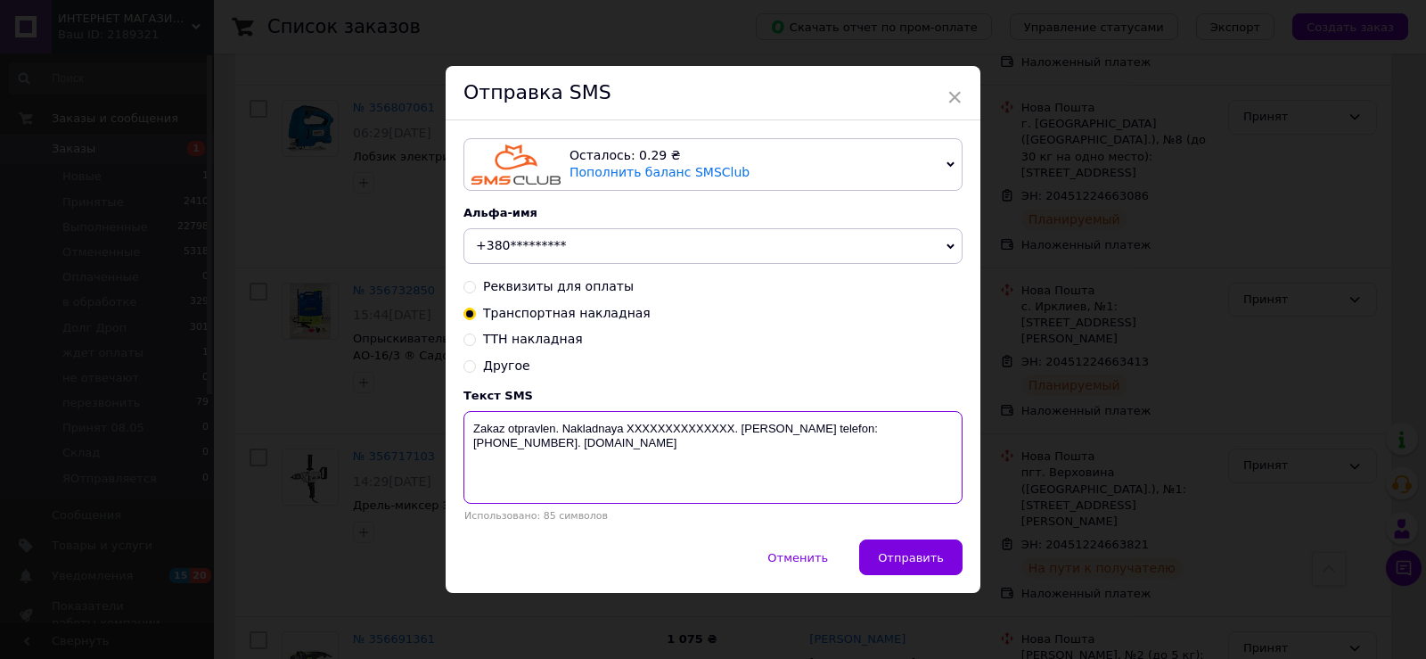
click at [652, 426] on textarea "Zakaz otpravlen. Nakladnaya XXXXXXXXXXXXXX. [PERSON_NAME] telefon:[PHONE_NUMBER…" at bounding box center [713, 457] width 499 height 93
paste textarea "20451224663821"
type textarea "Zakaz otpravlen. Nakladnaya [PHONE_NUMBER]. [PERSON_NAME] telefon:[PHONE_NUMBER…"
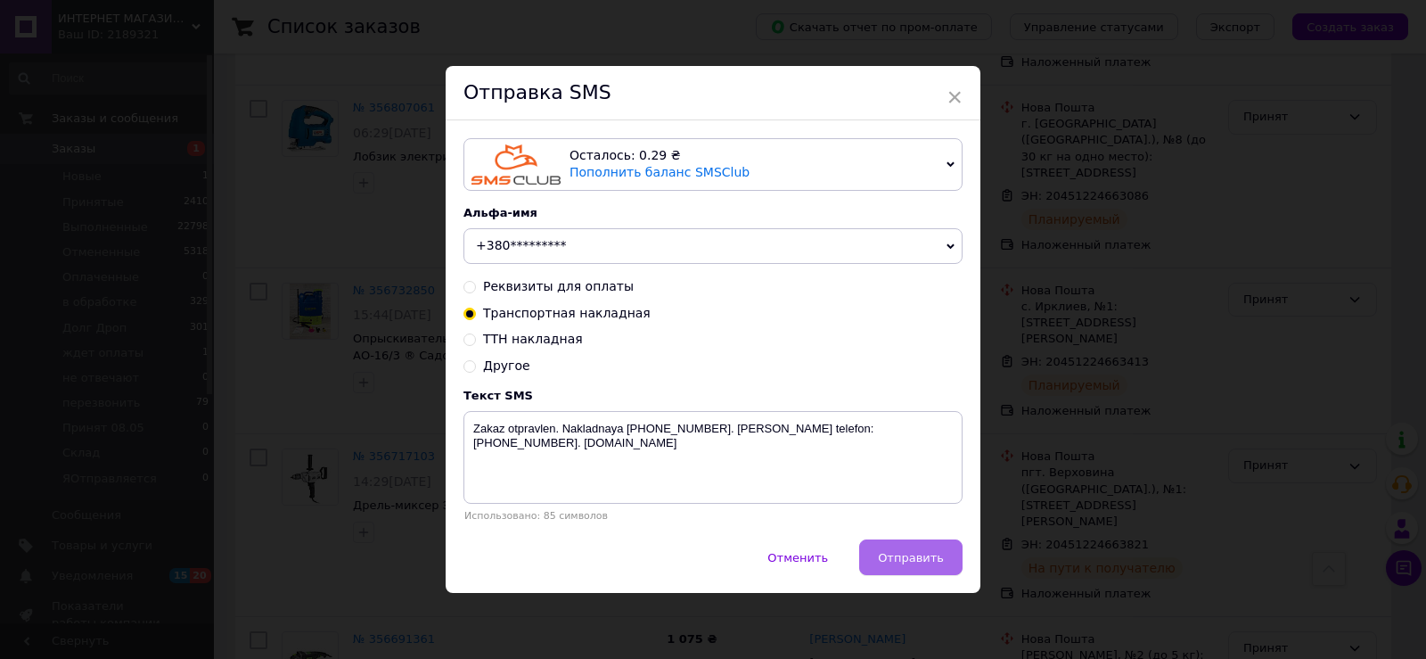
click at [915, 560] on span "Отправить" at bounding box center [911, 557] width 66 height 13
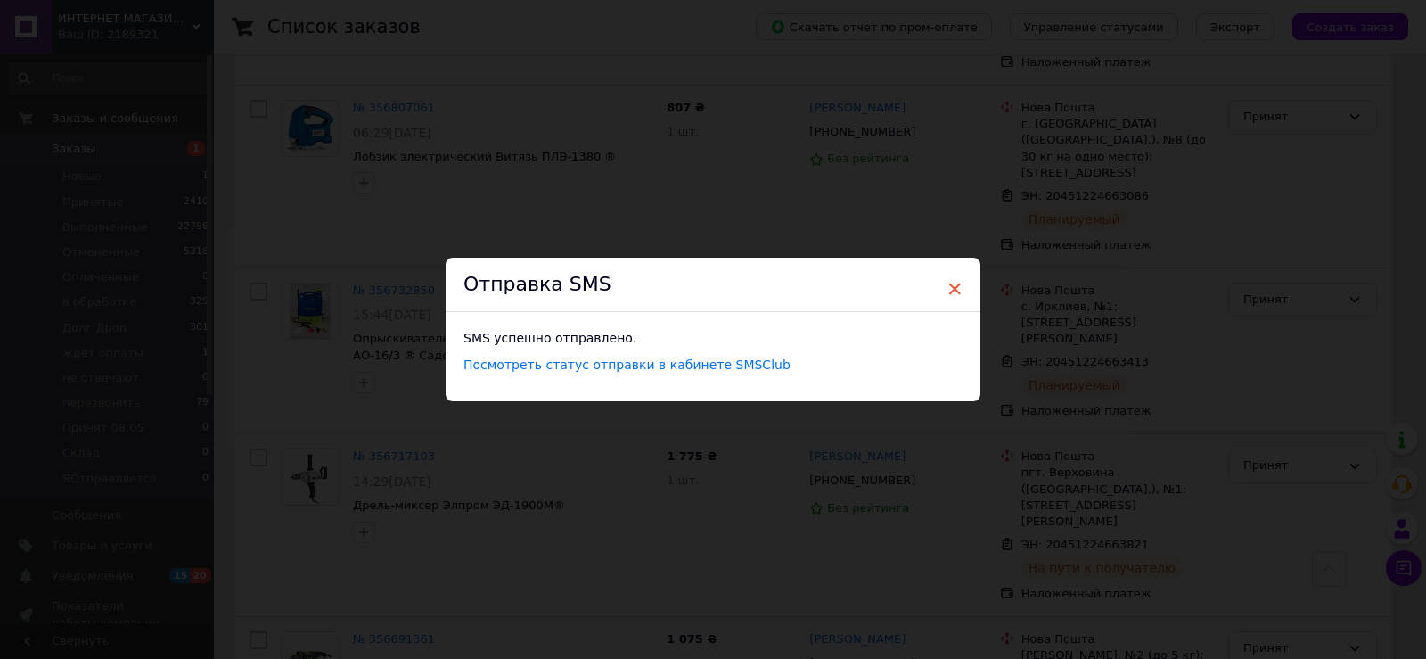
click at [952, 285] on span "×" at bounding box center [955, 289] width 16 height 30
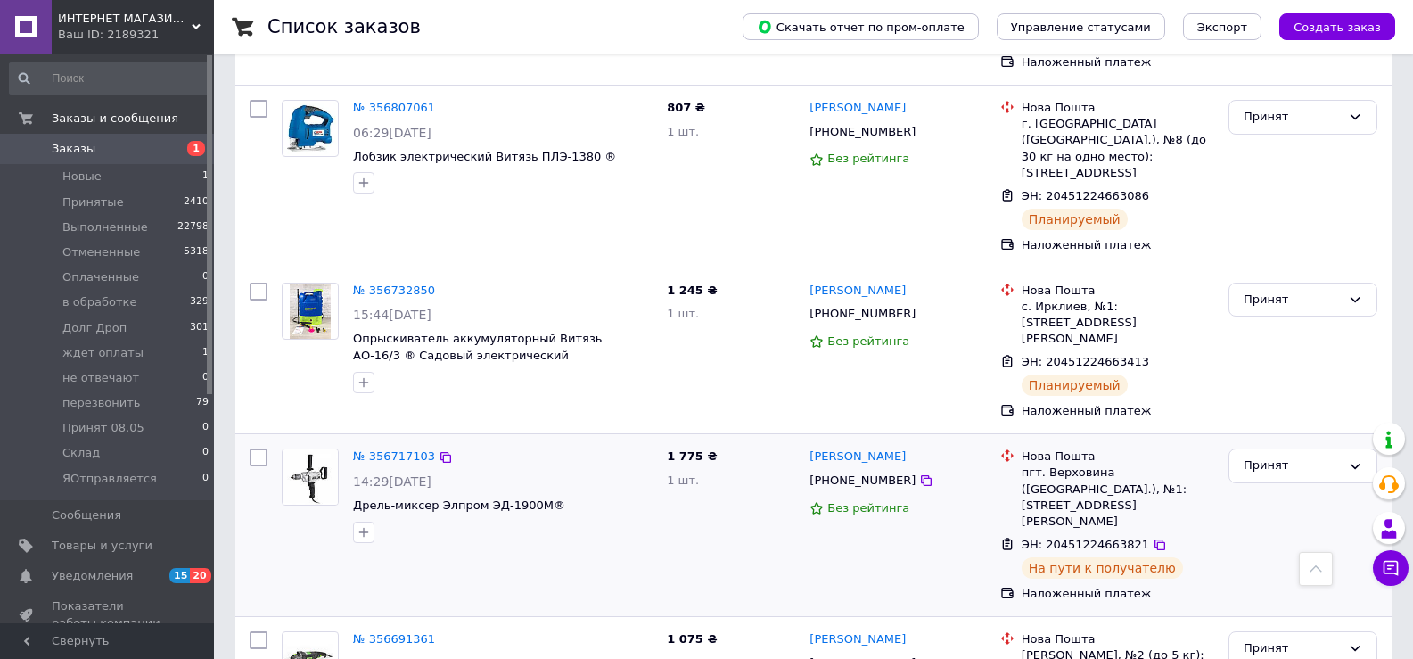
scroll to position [1248, 0]
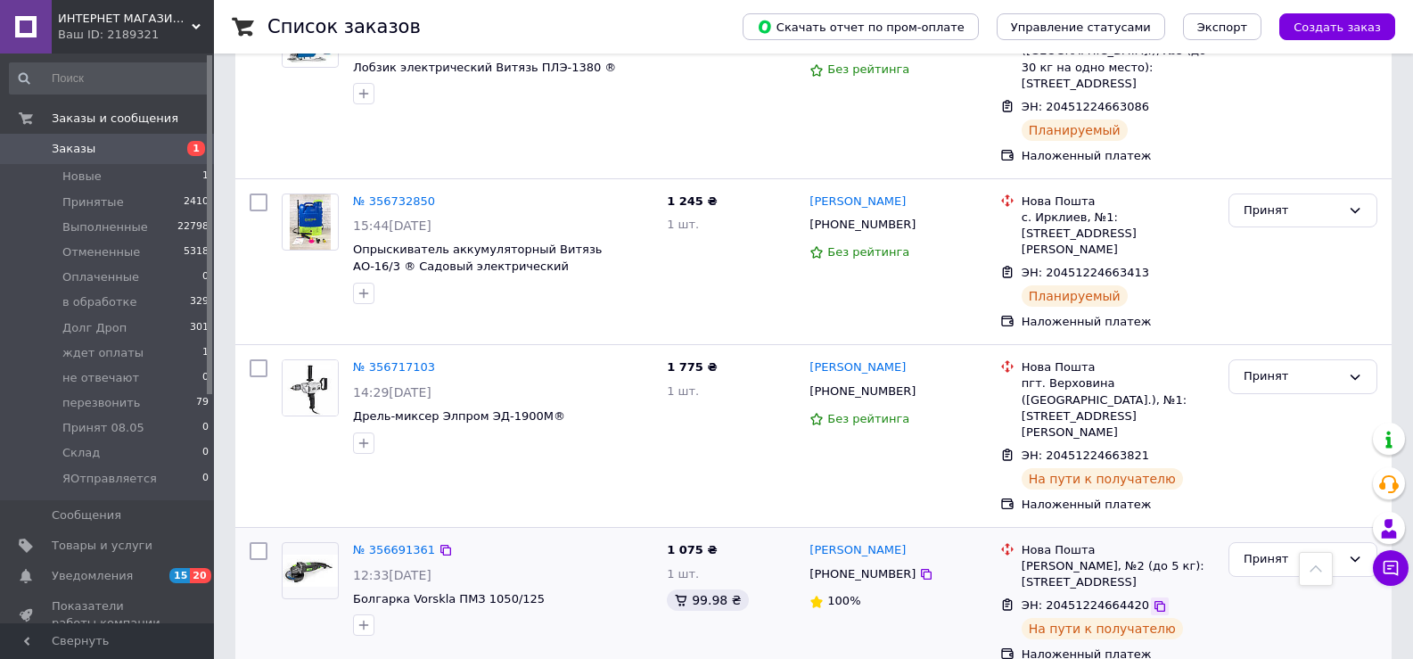
click at [1153, 599] on icon at bounding box center [1160, 606] width 14 height 14
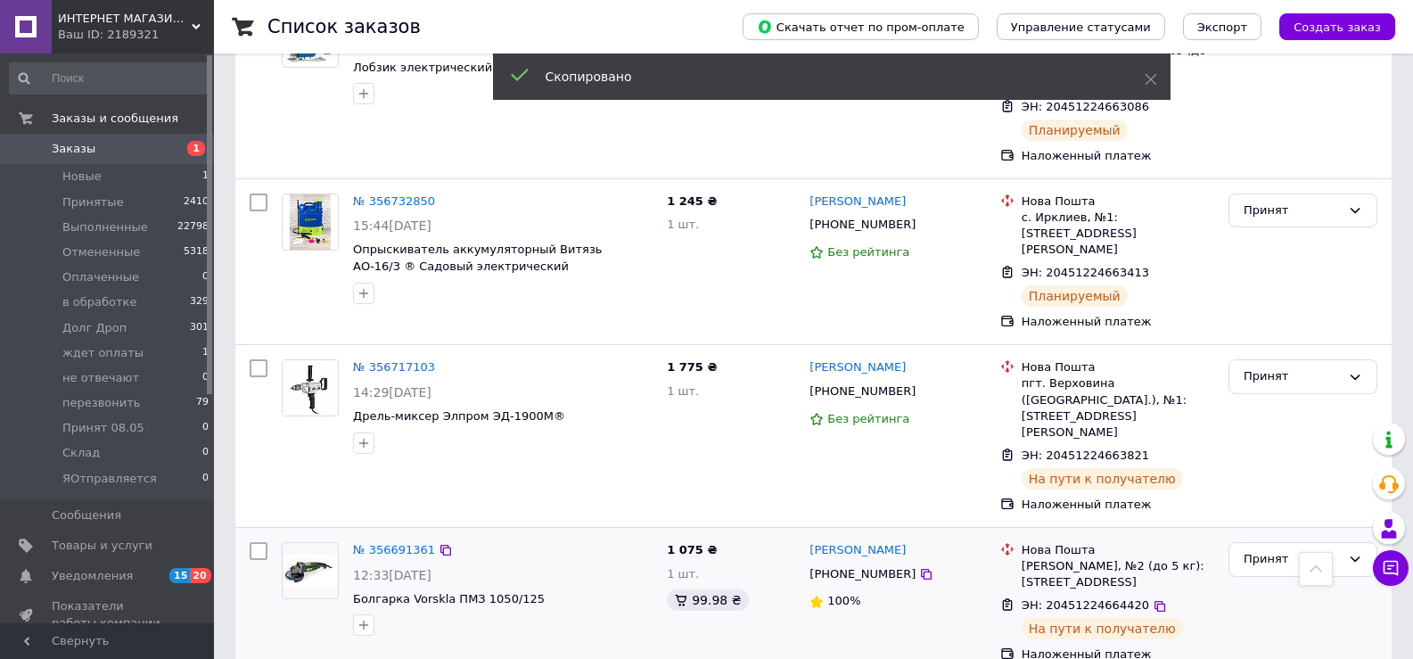
click at [869, 567] on span "[PHONE_NUMBER]" at bounding box center [862, 573] width 106 height 13
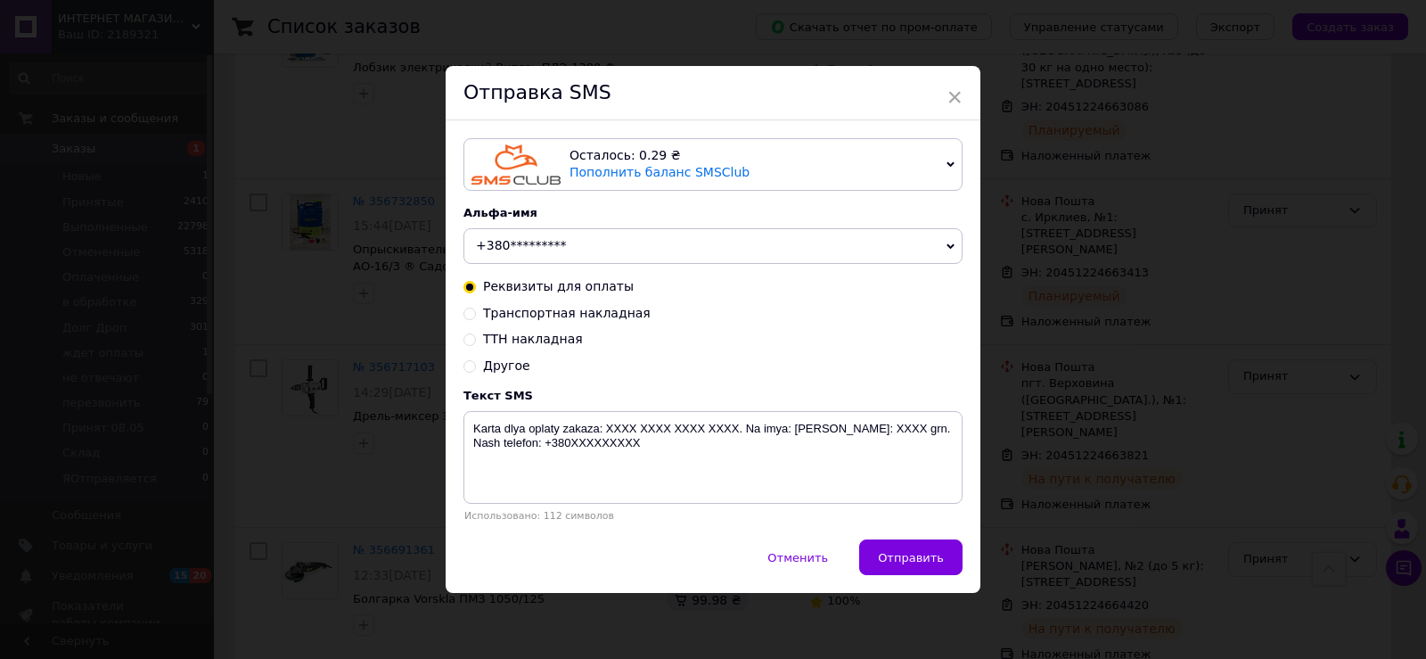
drag, startPoint x: 463, startPoint y: 315, endPoint x: 489, endPoint y: 331, distance: 31.2
click at [464, 315] on input "Транспортная накладная" at bounding box center [470, 312] width 12 height 12
radio input "true"
radio input "false"
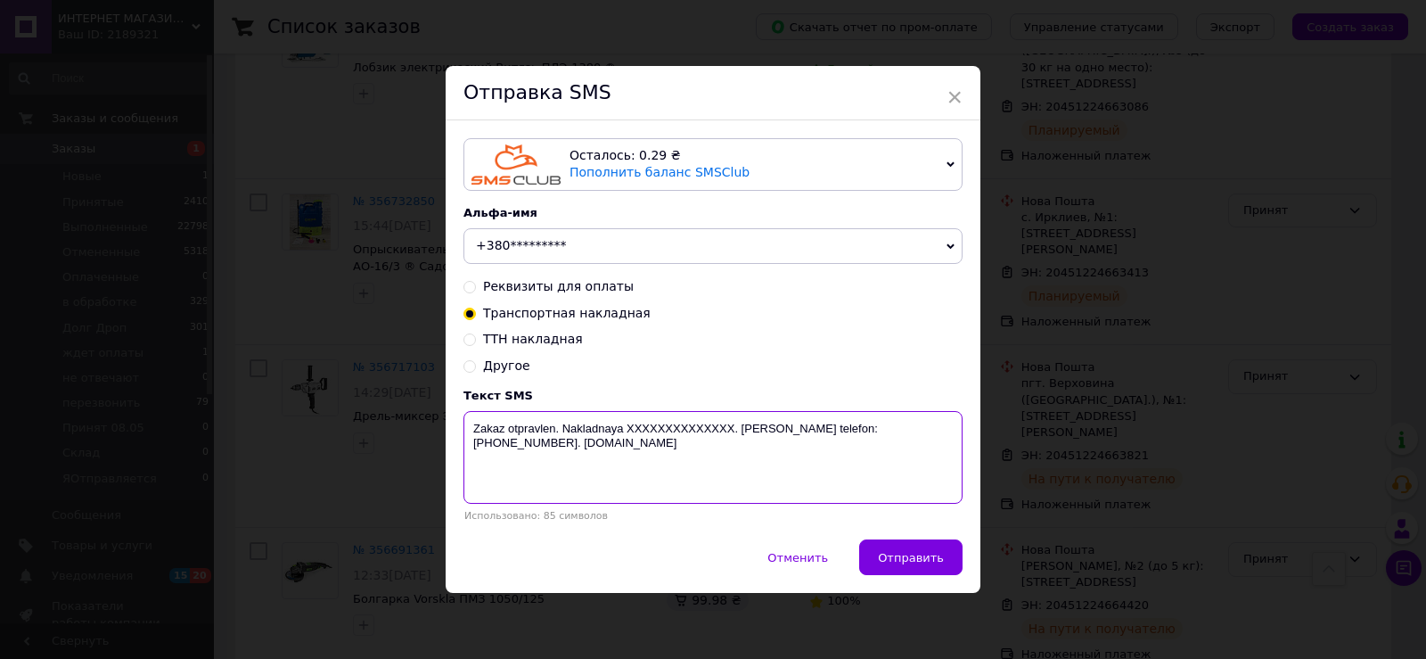
click at [683, 431] on textarea "Zakaz otpravlen. Nakladnaya XXXXXXXXXXXXXX. [PERSON_NAME] telefon:[PHONE_NUMBER…" at bounding box center [713, 457] width 499 height 93
paste textarea "20451224664420"
type textarea "Zakaz otpravlen. Nakladnaya [PHONE_NUMBER]. [PERSON_NAME] telefon:[PHONE_NUMBER…"
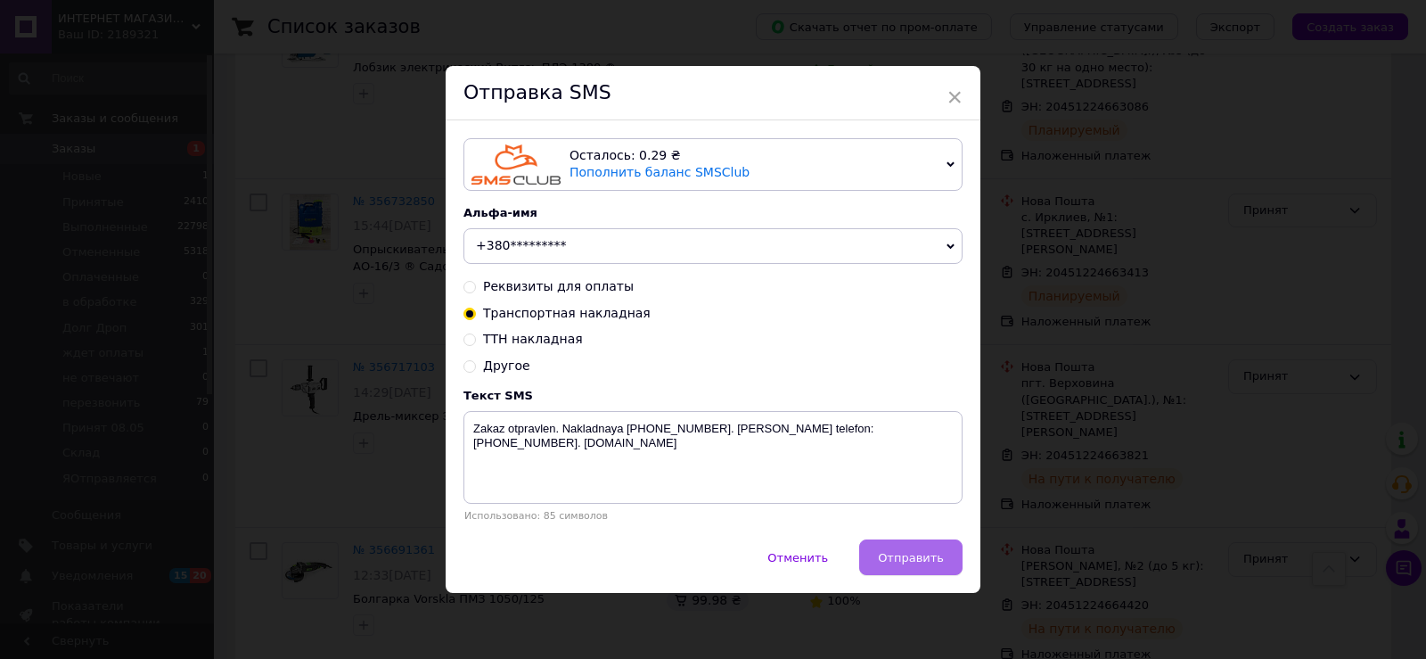
click at [935, 564] on span "Отправить" at bounding box center [911, 557] width 66 height 13
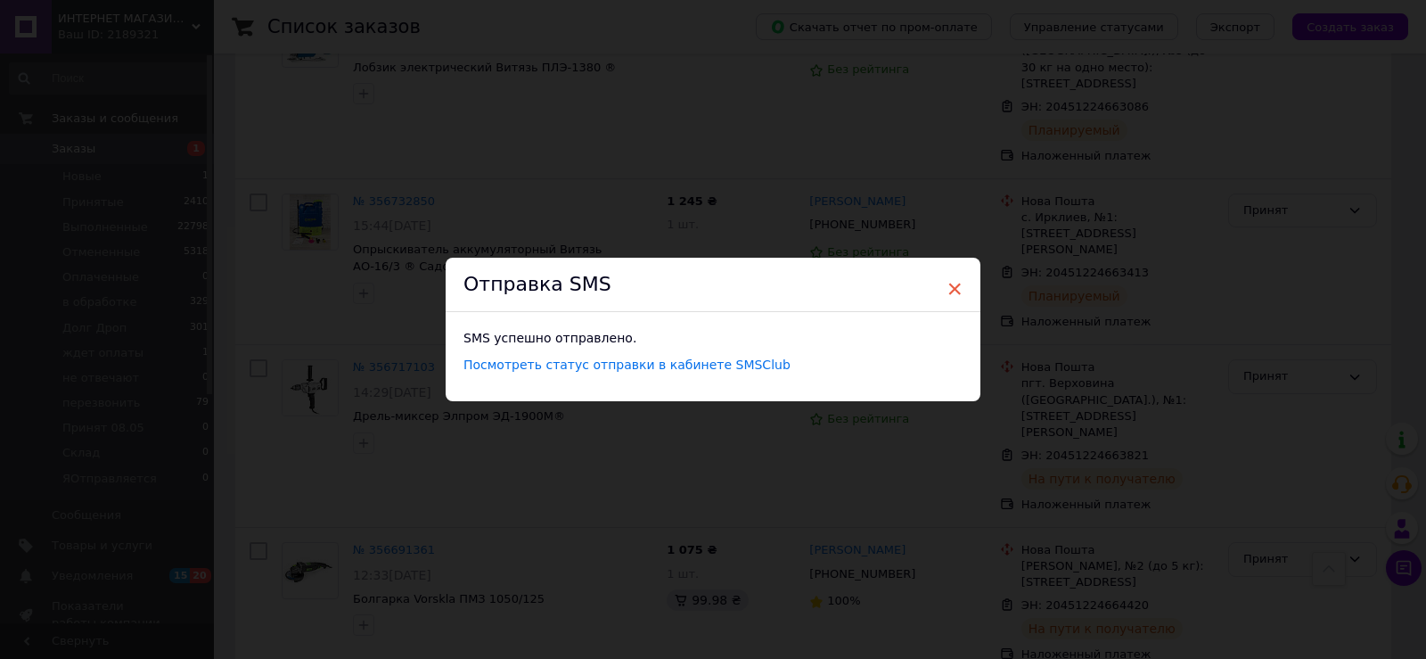
click at [949, 283] on span "×" at bounding box center [955, 289] width 16 height 30
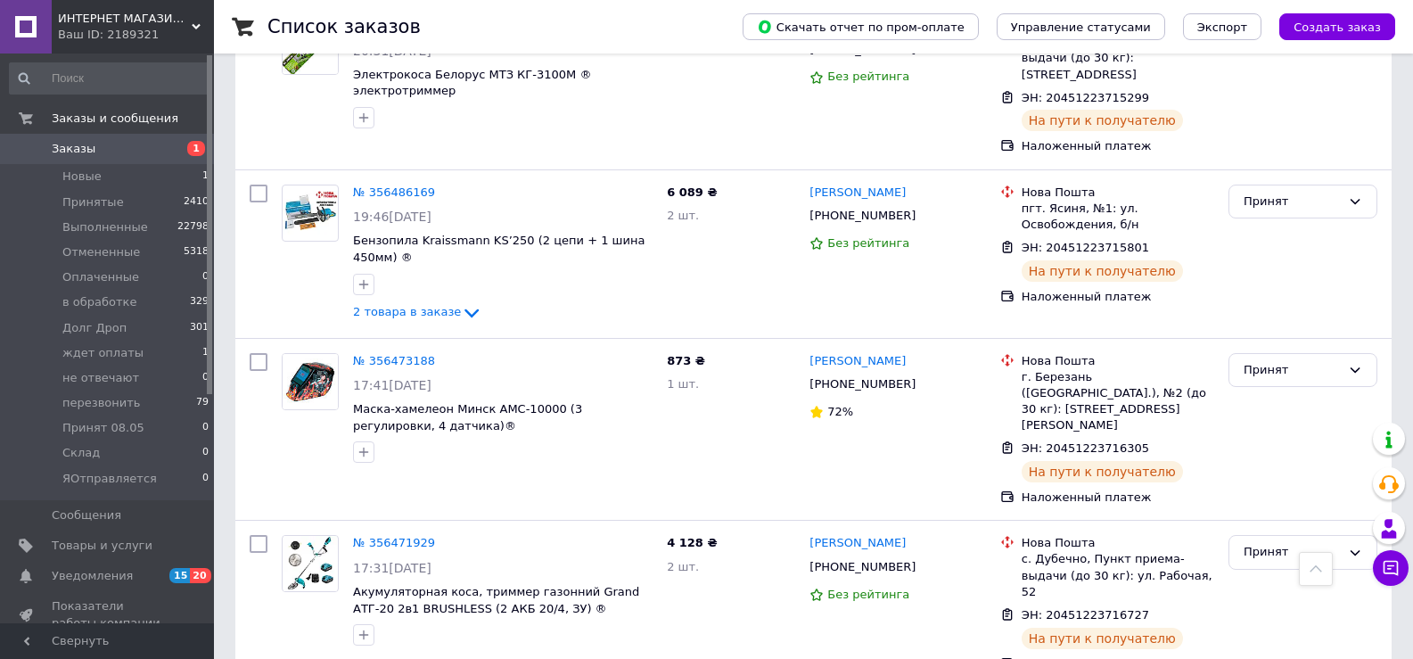
scroll to position [5379, 0]
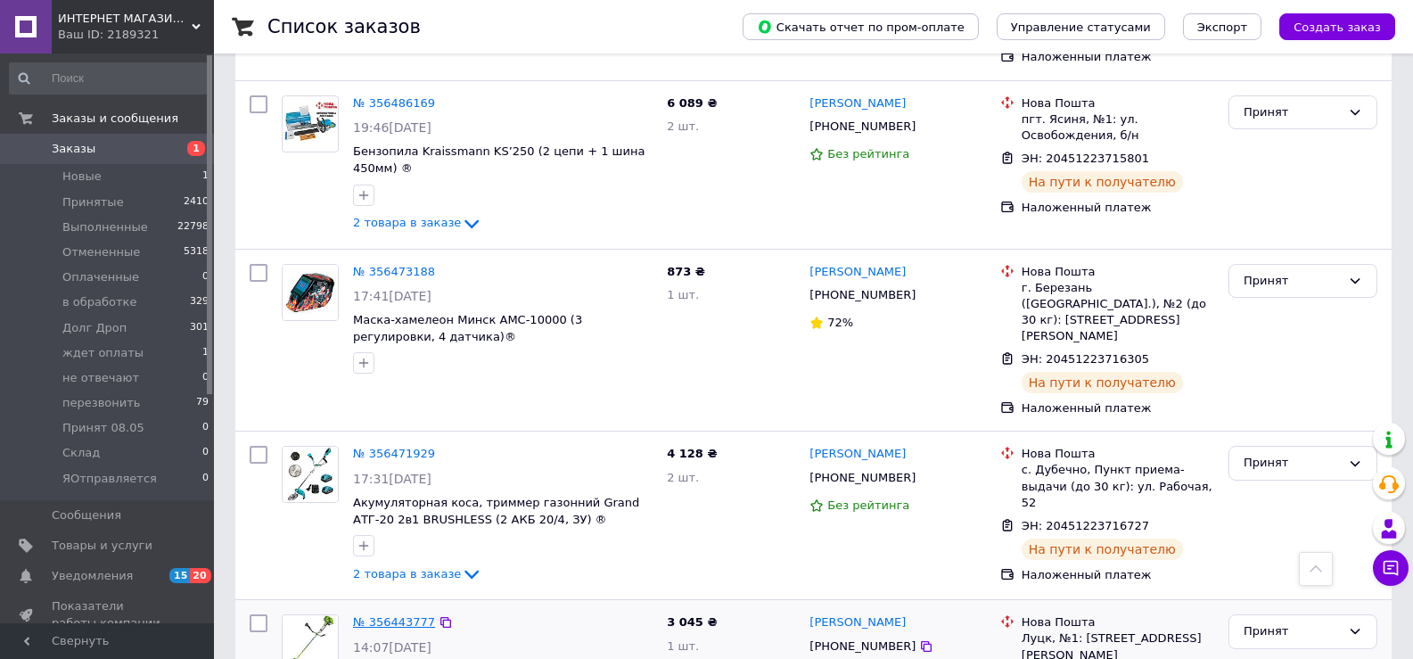
click at [411, 615] on link "№ 356443777" at bounding box center [394, 621] width 82 height 13
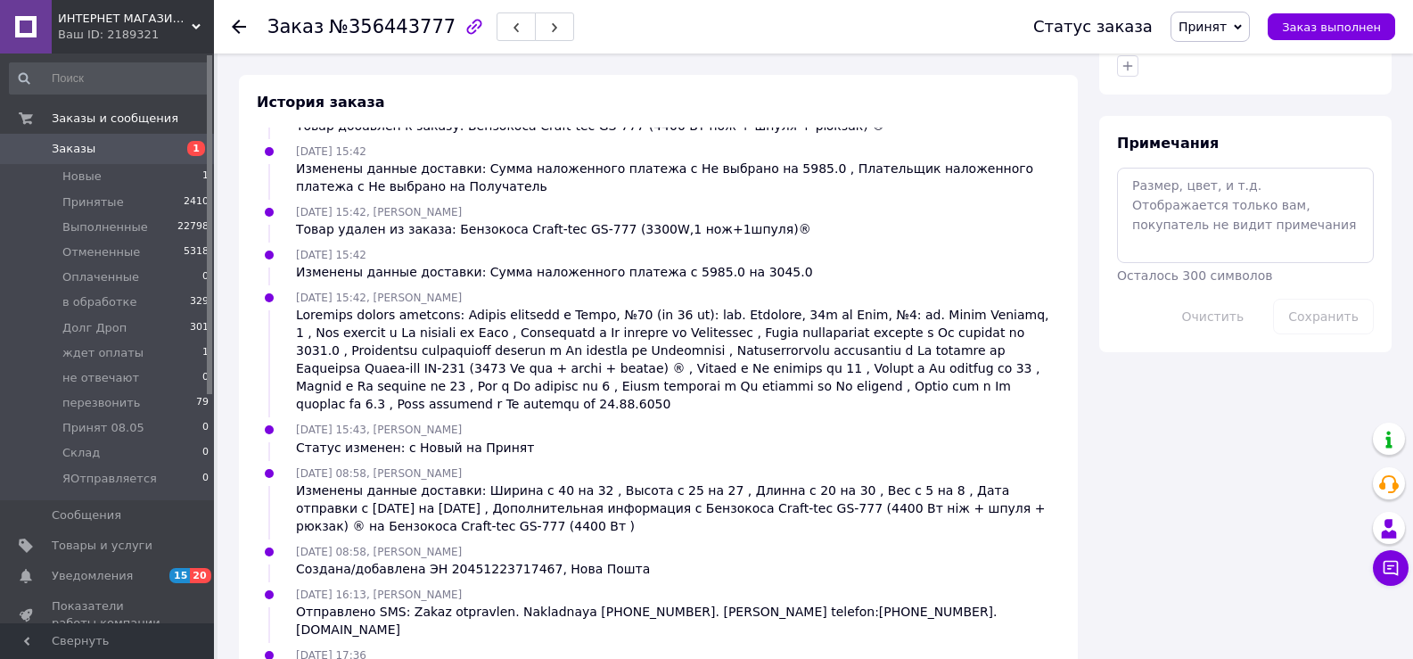
scroll to position [911, 0]
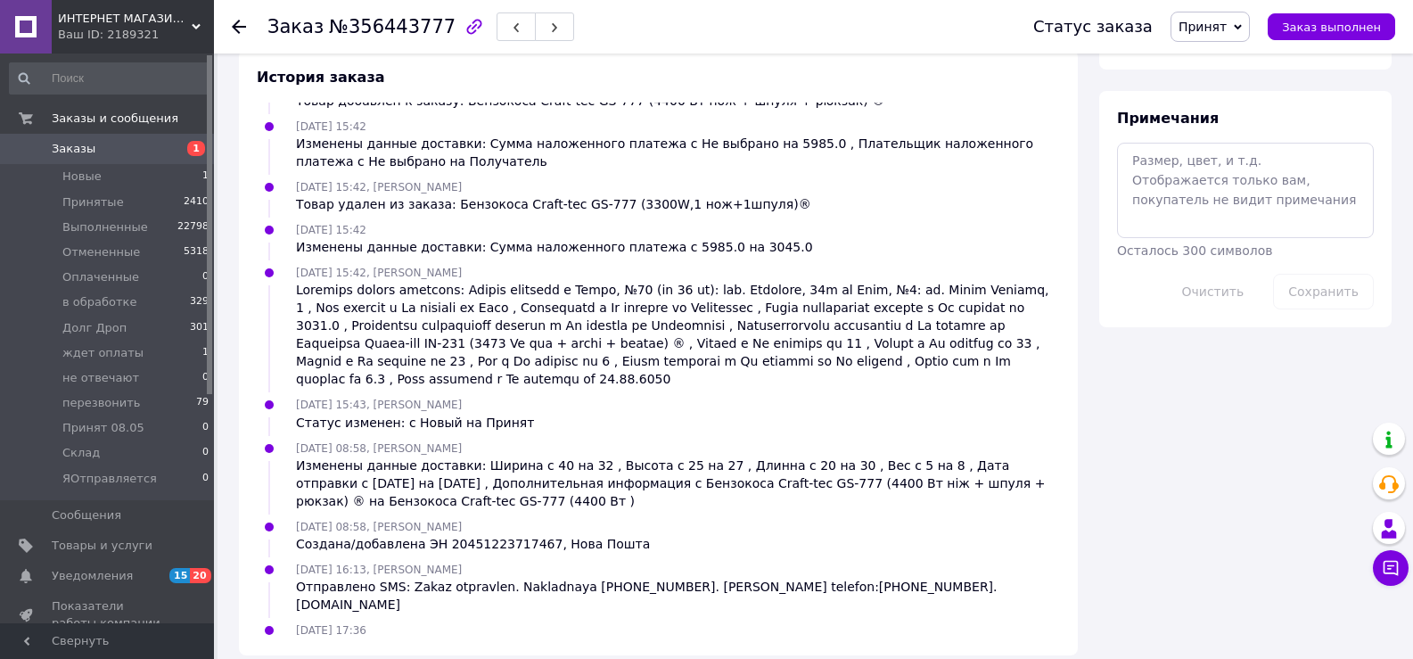
click at [232, 21] on icon at bounding box center [239, 27] width 14 height 14
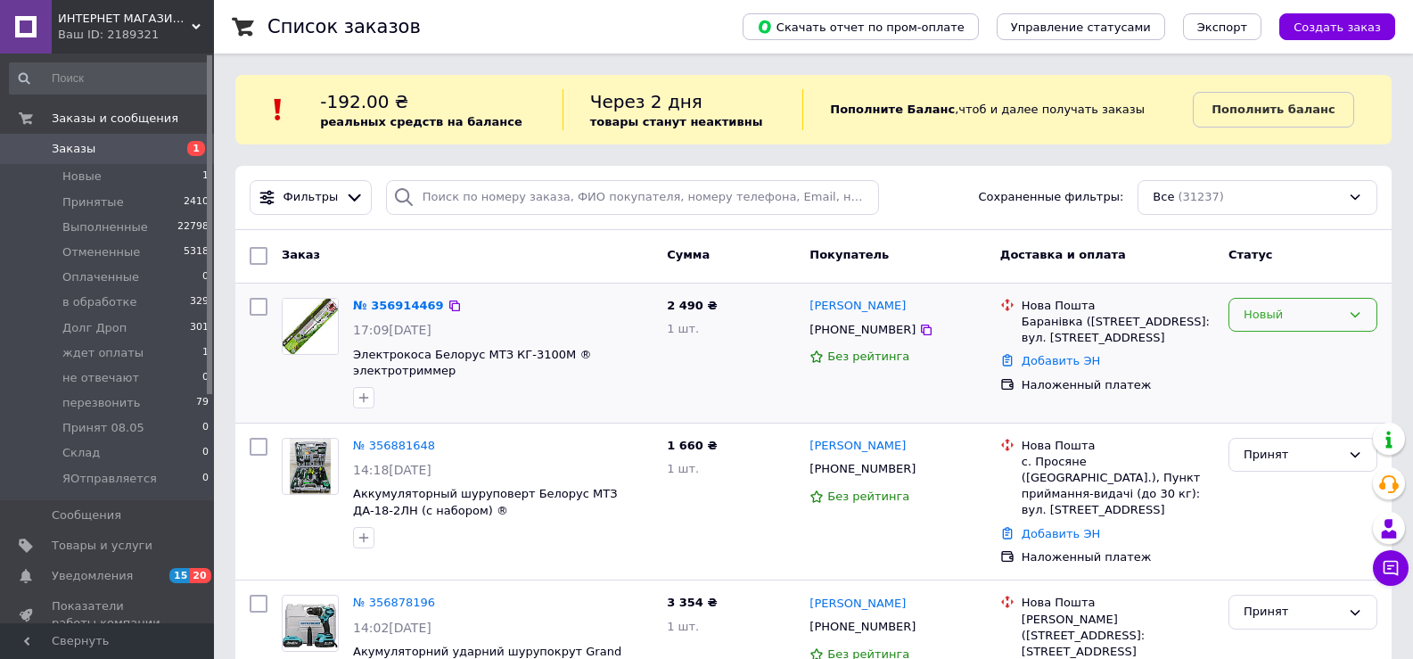
click at [1286, 315] on div "Новый" at bounding box center [1291, 315] width 97 height 19
click at [1276, 417] on li "Отменен" at bounding box center [1302, 417] width 147 height 33
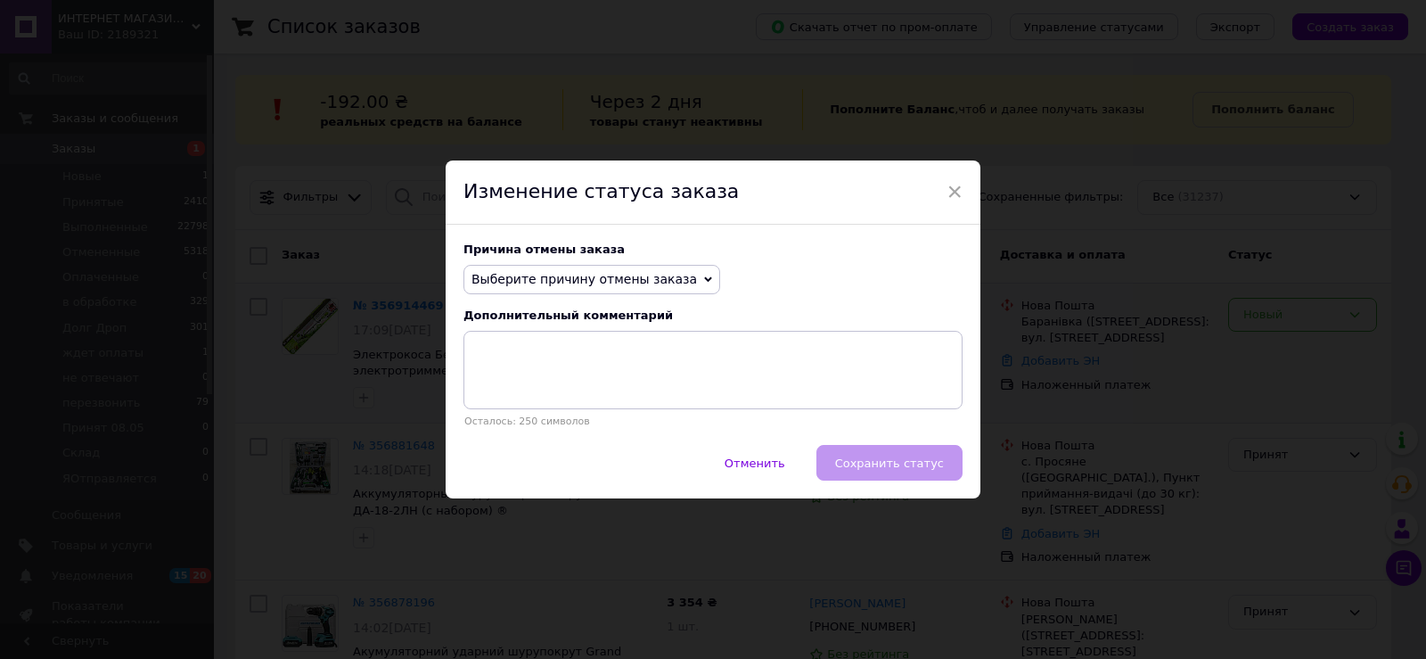
click at [598, 285] on span "Выберите причину отмены заказа" at bounding box center [585, 279] width 226 height 14
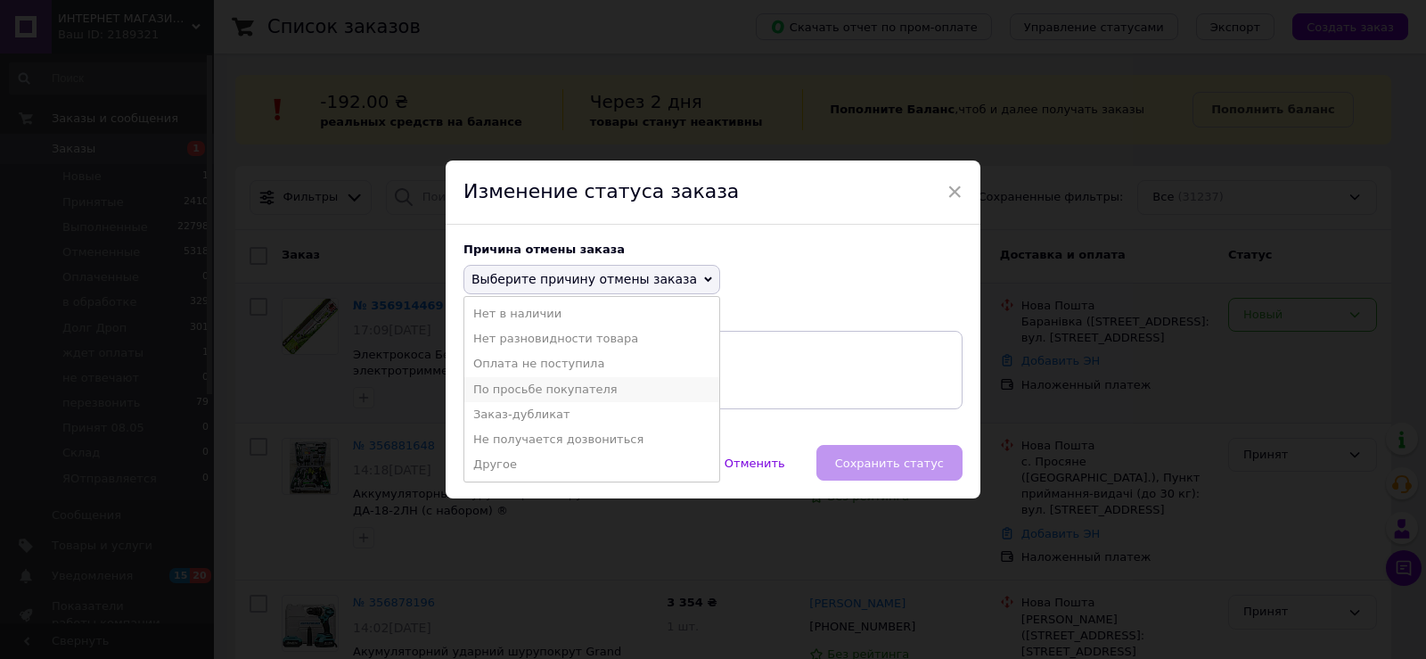
click at [566, 384] on li "По просьбе покупателя" at bounding box center [591, 389] width 255 height 25
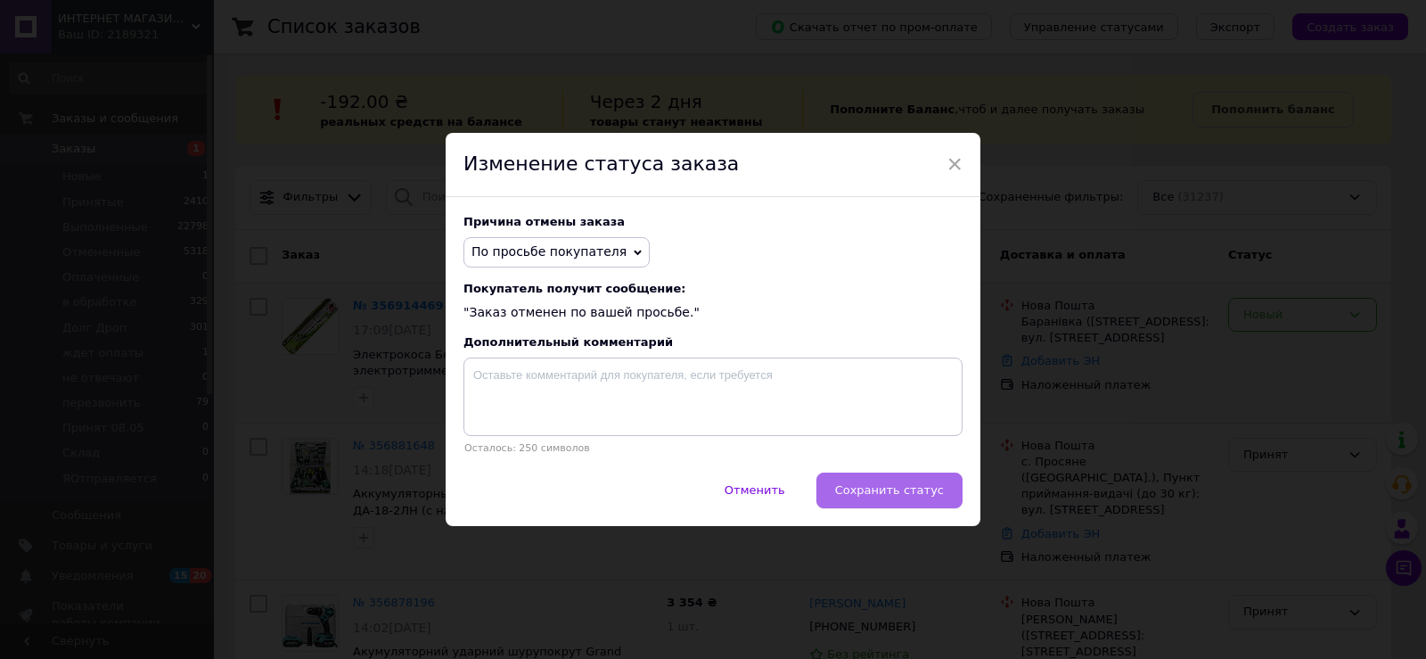
click at [877, 491] on span "Сохранить статус" at bounding box center [889, 489] width 109 height 13
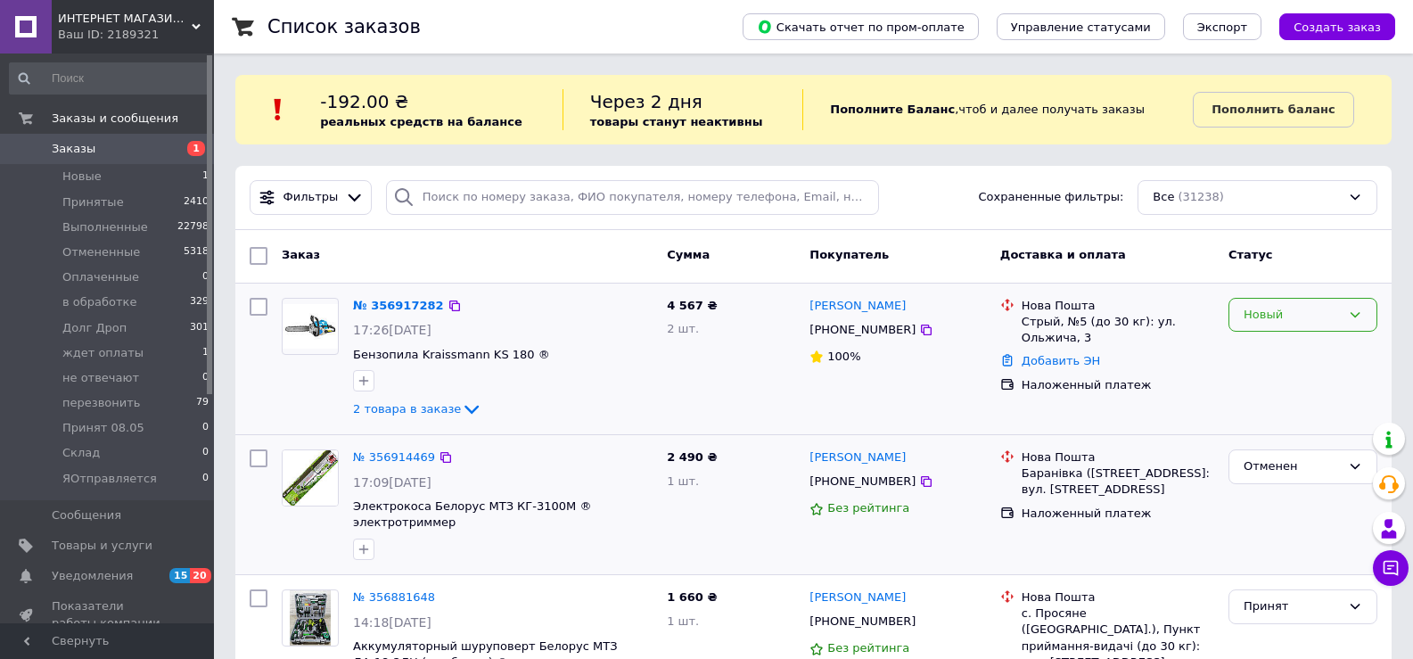
click at [1268, 314] on div "Новый" at bounding box center [1291, 315] width 97 height 19
click at [1257, 349] on li "Принят" at bounding box center [1302, 351] width 147 height 33
